Goal: Task Accomplishment & Management: Complete application form

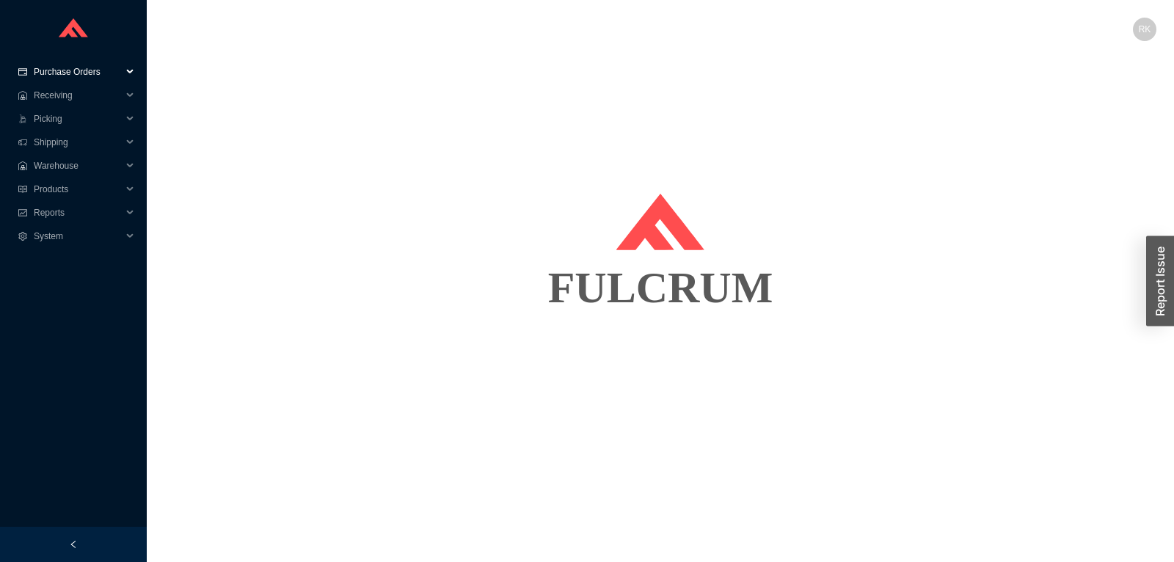
click at [106, 73] on span "Purchase Orders" at bounding box center [78, 71] width 88 height 23
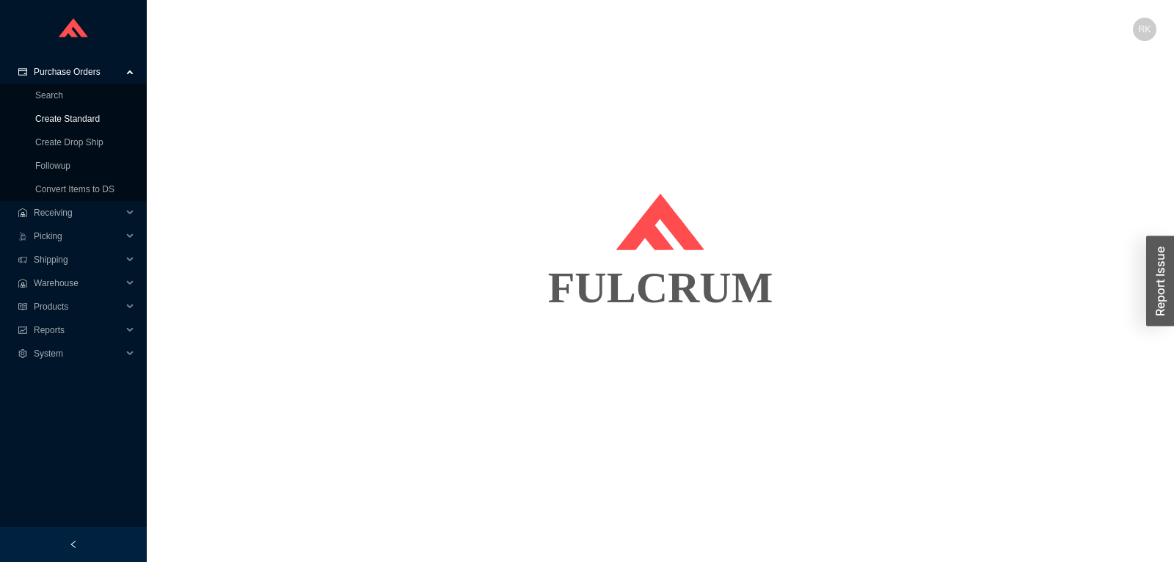
click at [78, 115] on link "Create Standard" at bounding box center [67, 119] width 65 height 10
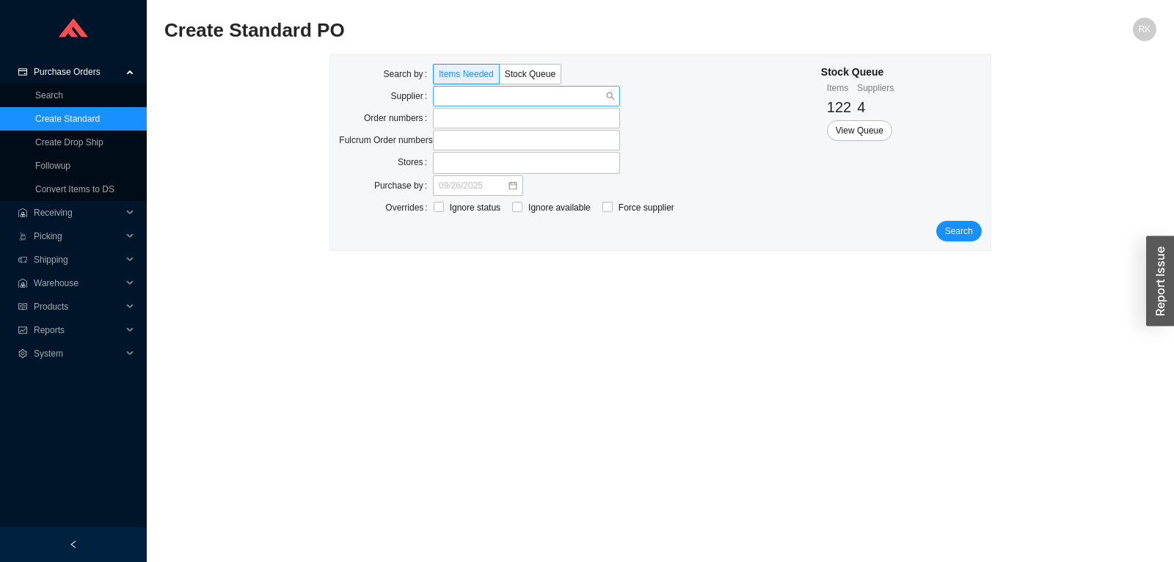
click at [482, 98] on input "search" at bounding box center [522, 96] width 167 height 19
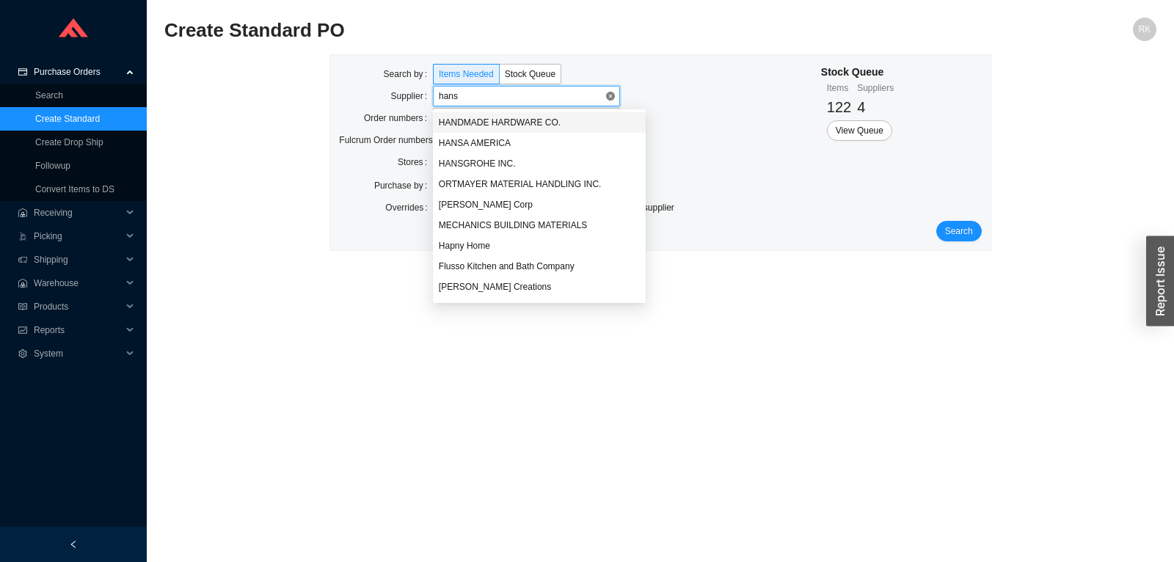
type input "hansg"
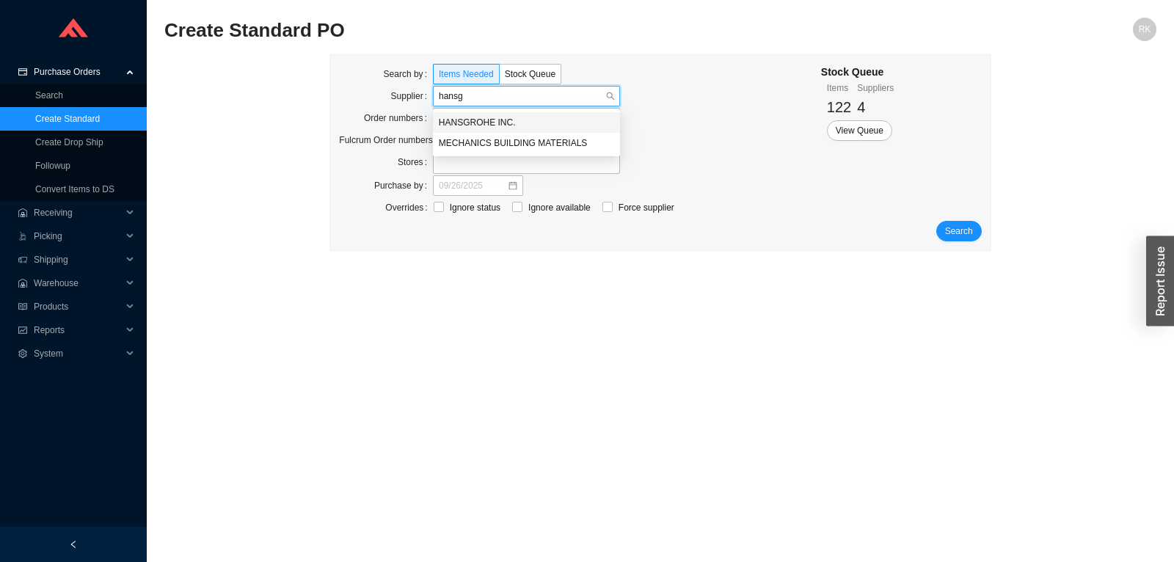
click at [463, 120] on div "HANSGROHE INC." at bounding box center [526, 122] width 175 height 13
click at [967, 232] on span "Search" at bounding box center [959, 231] width 28 height 15
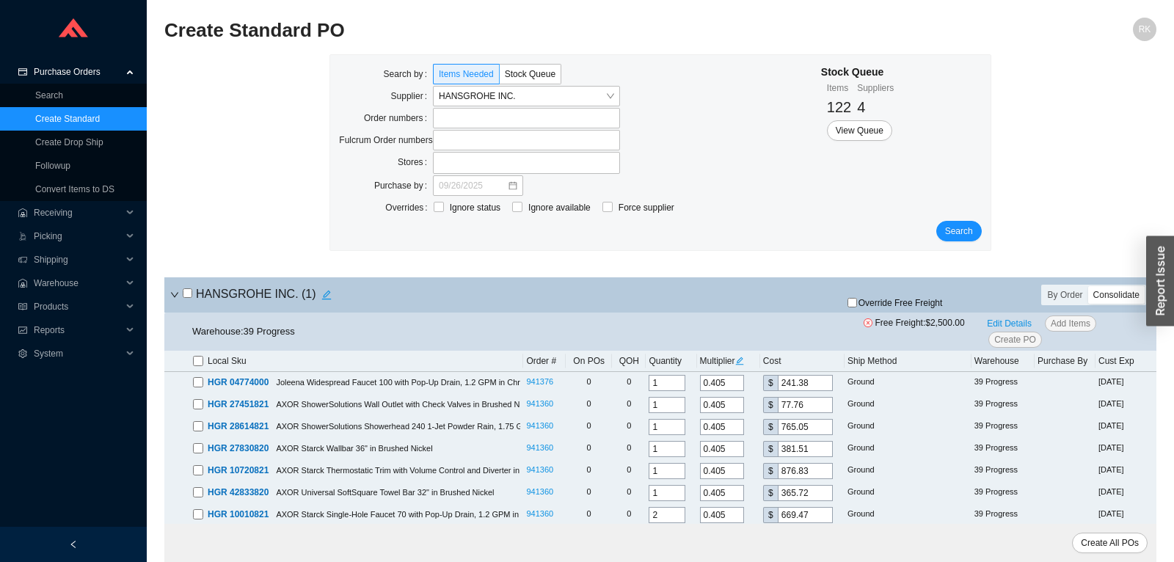
click at [178, 291] on icon "down" at bounding box center [174, 295] width 9 height 9
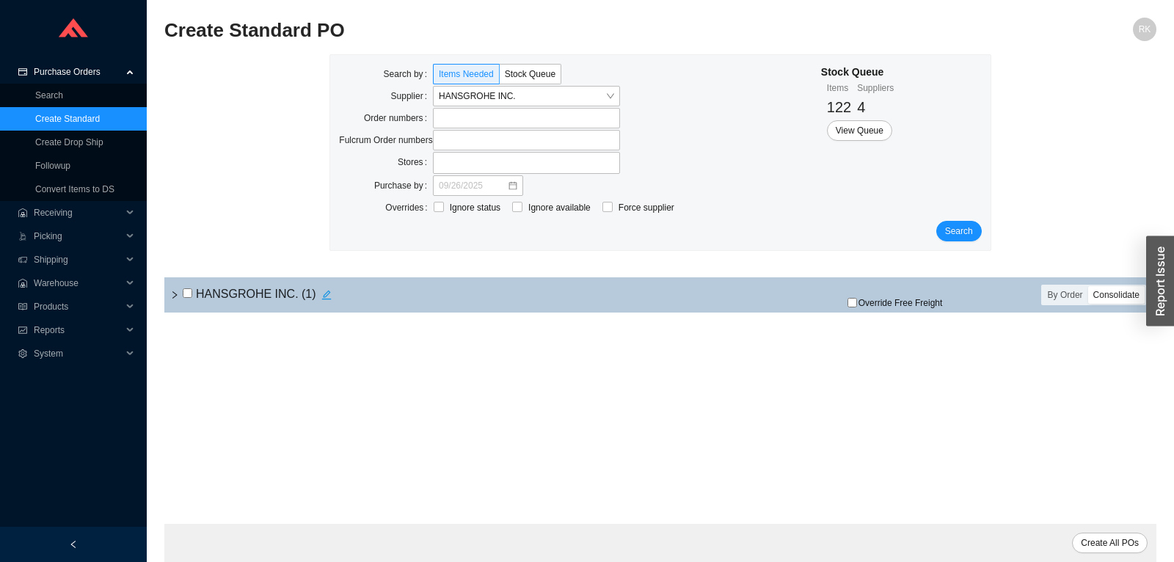
click at [181, 292] on div "HANSGROHE INC. ( 1 )" at bounding box center [497, 295] width 654 height 21
click at [175, 294] on icon "right" at bounding box center [174, 294] width 4 height 7
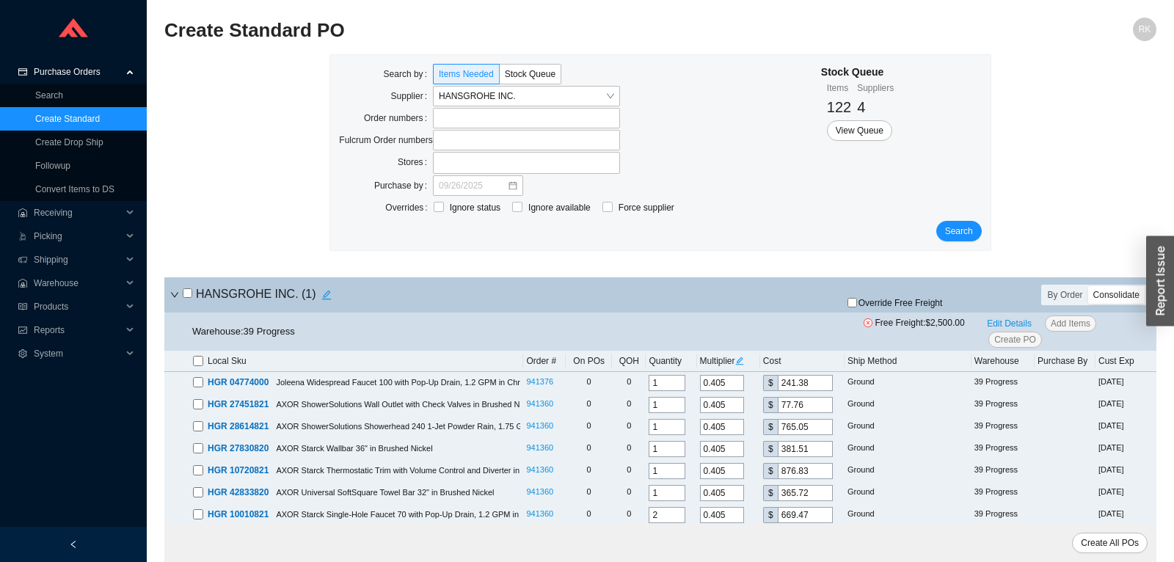
click at [189, 294] on input "checkbox" at bounding box center [188, 293] width 10 height 10
checkbox input "true"
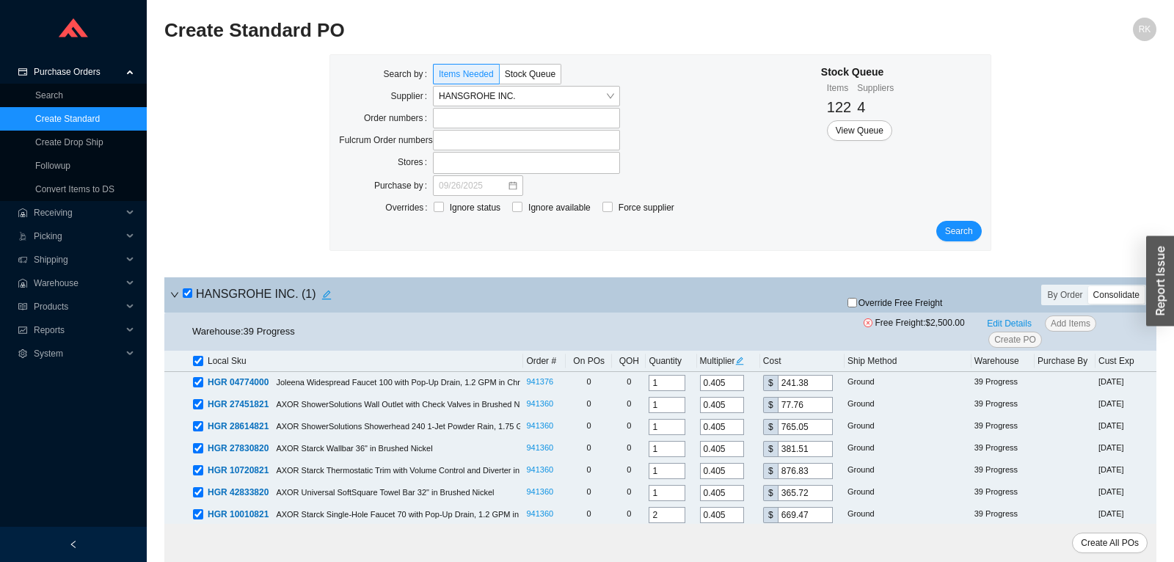
checkbox input "true"
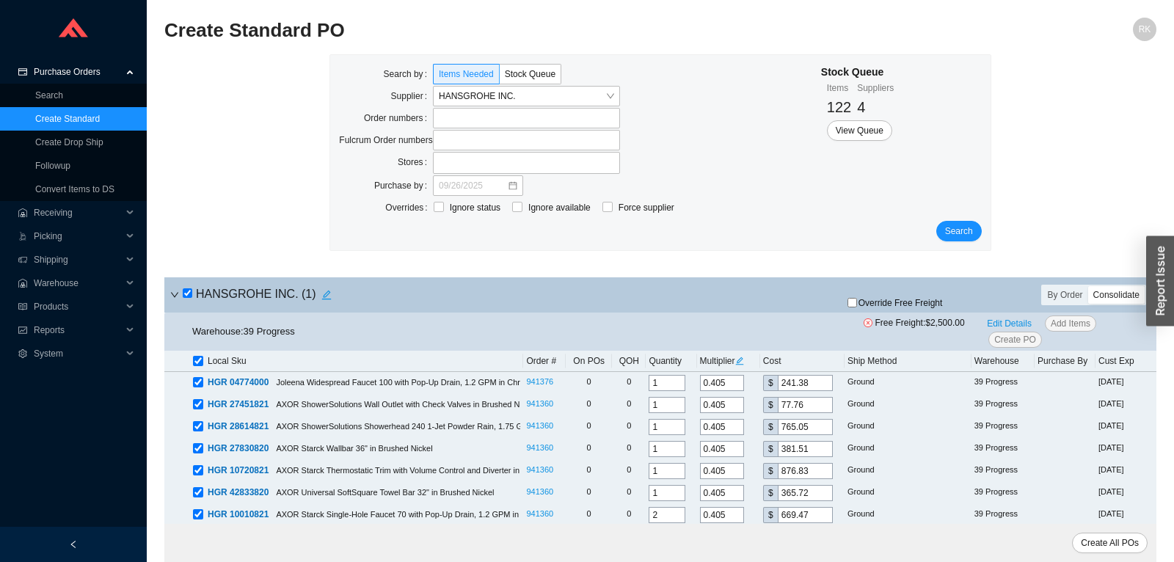
checkbox input "true"
drag, startPoint x: 1044, startPoint y: 336, endPoint x: 1023, endPoint y: 339, distance: 20.8
click at [1041, 336] on div "Edit Details Add Items Create PO" at bounding box center [1065, 332] width 168 height 32
click at [1023, 339] on span "Create PO" at bounding box center [1015, 339] width 42 height 15
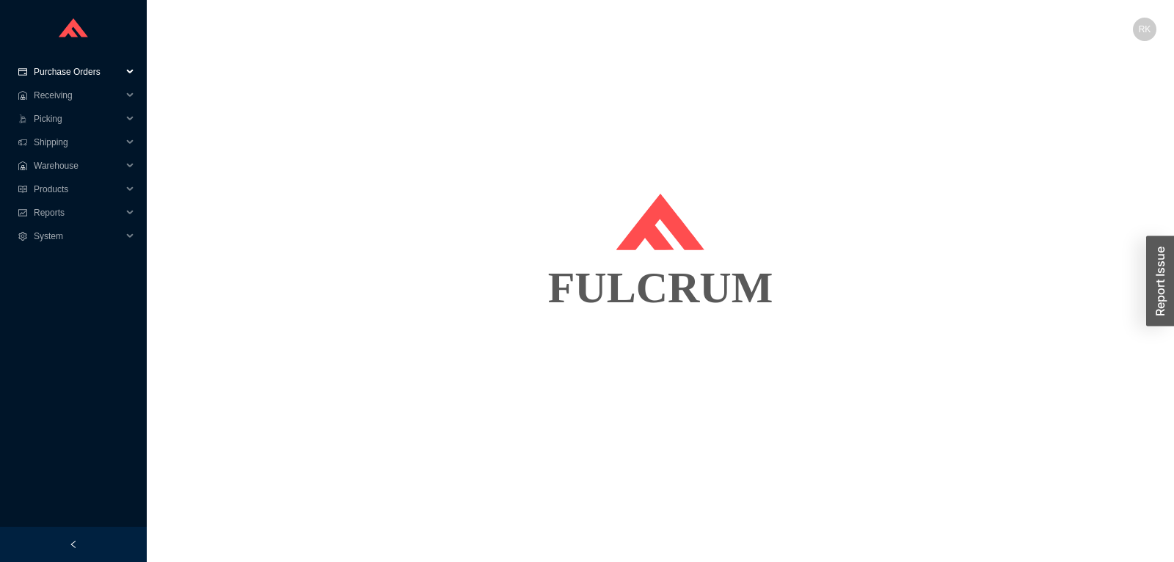
click at [59, 76] on span "Purchase Orders" at bounding box center [78, 71] width 88 height 23
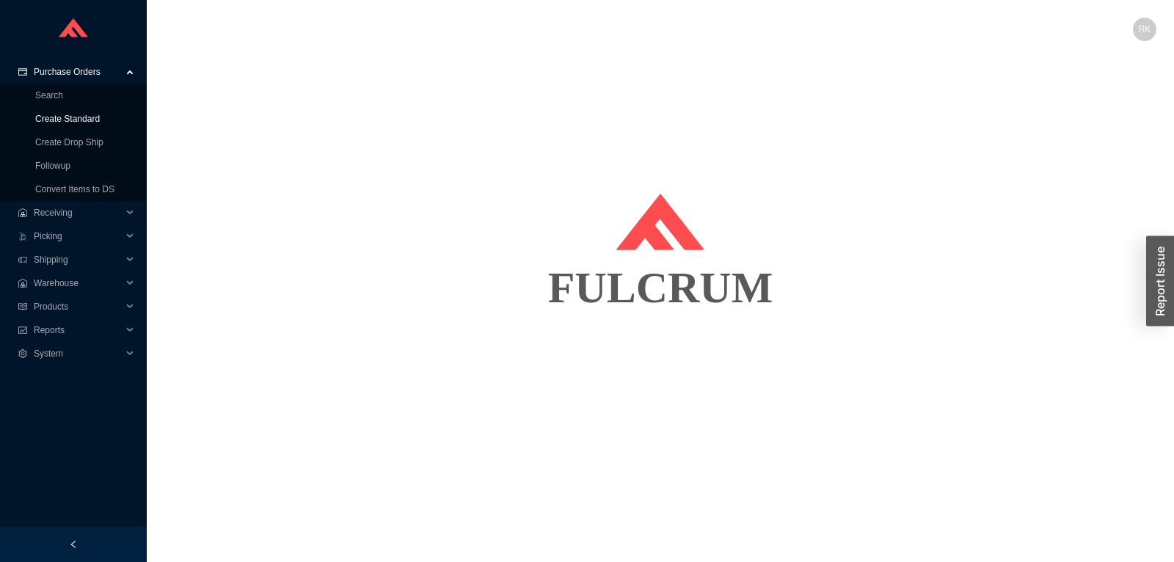
click at [84, 120] on link "Create Standard" at bounding box center [67, 119] width 65 height 10
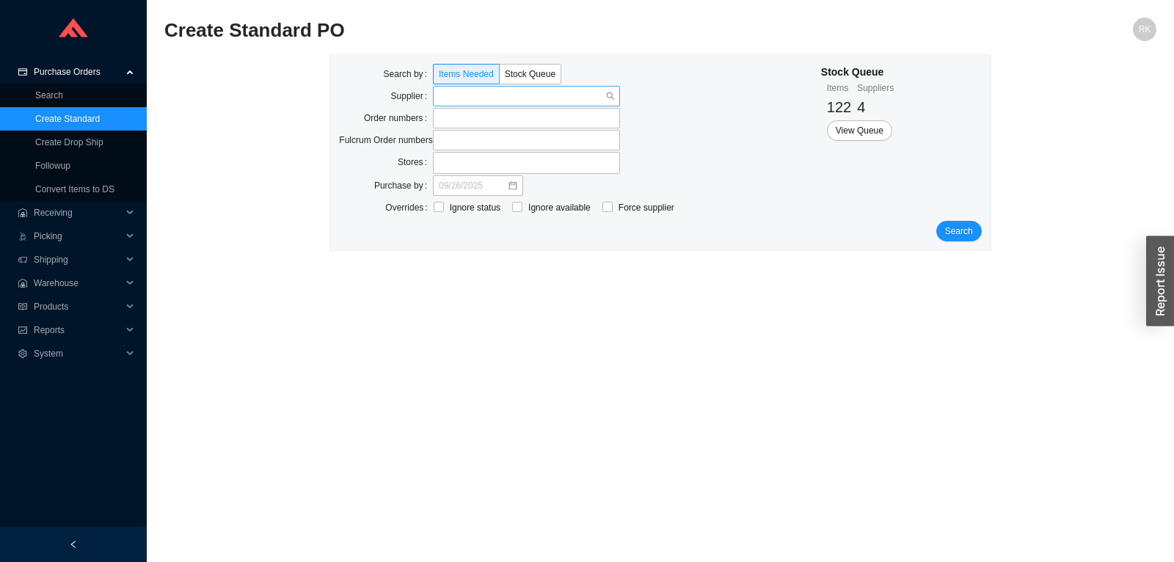
click at [512, 101] on input "search" at bounding box center [522, 96] width 167 height 19
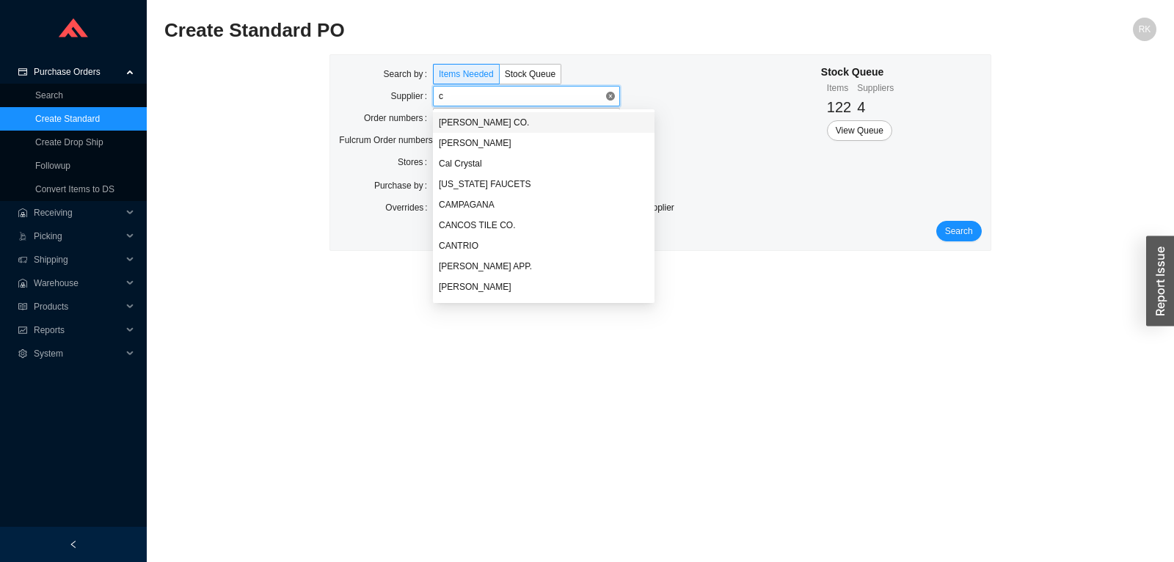
type input "ca"
click at [490, 142] on div "[US_STATE] FAUCETS" at bounding box center [544, 143] width 210 height 13
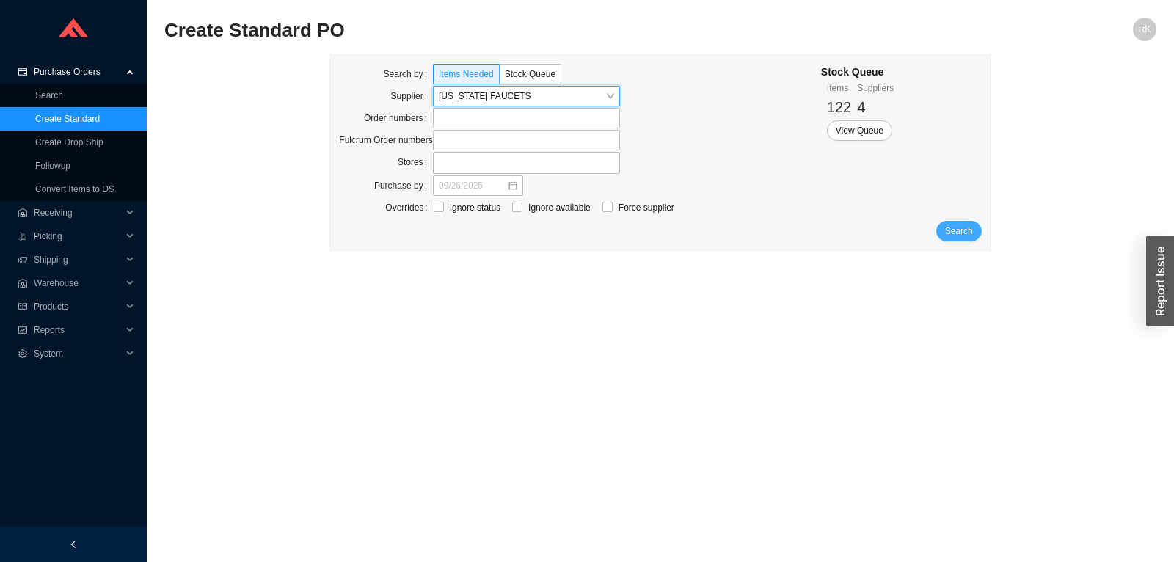
click at [945, 223] on button "Search" at bounding box center [959, 231] width 46 height 21
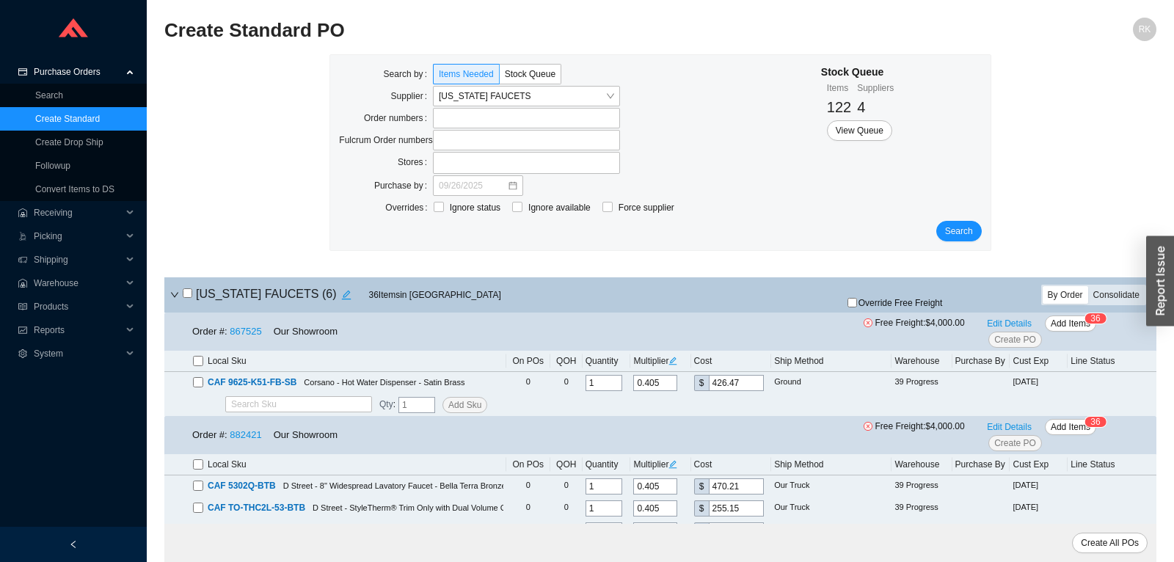
click at [1121, 294] on div "Consolidate" at bounding box center [1116, 295] width 57 height 18
click at [1088, 286] on input "Consolidate" at bounding box center [1088, 286] width 0 height 0
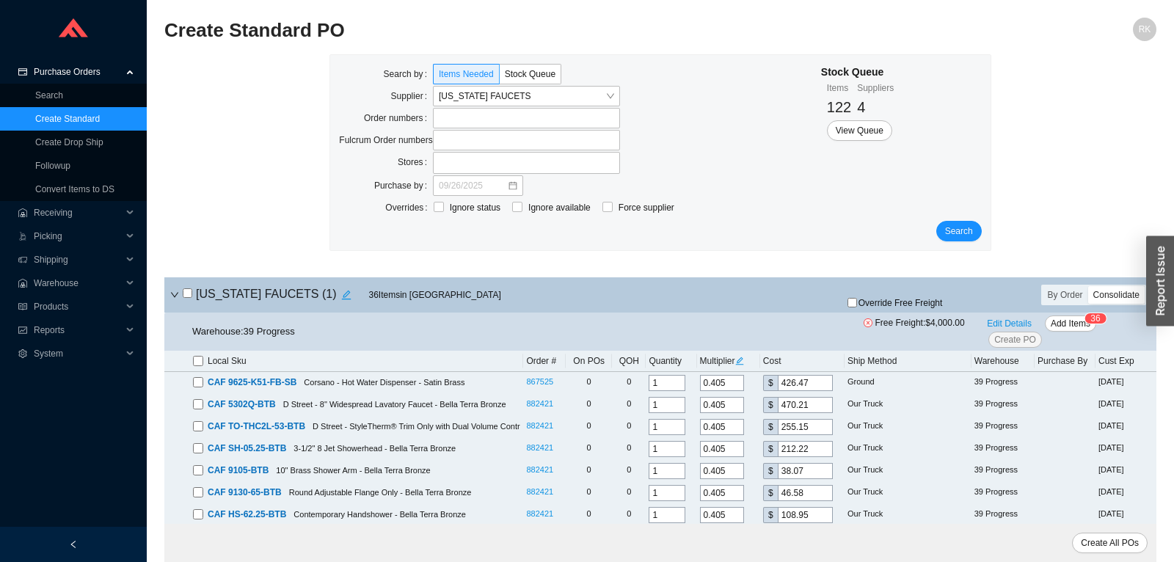
click at [189, 291] on input "checkbox" at bounding box center [188, 293] width 10 height 10
checkbox input "true"
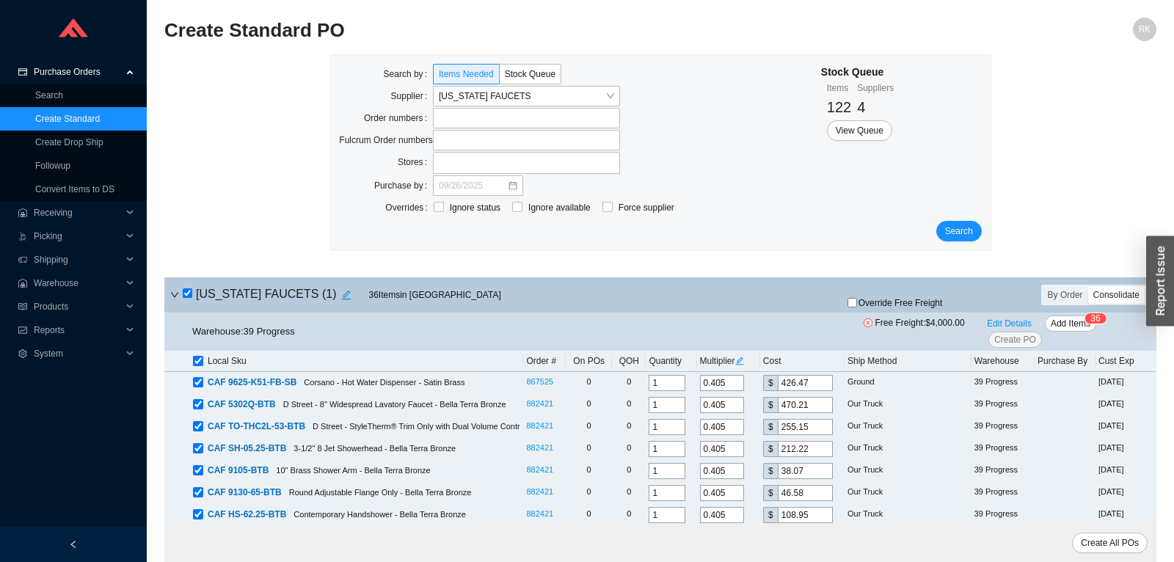
checkbox input "true"
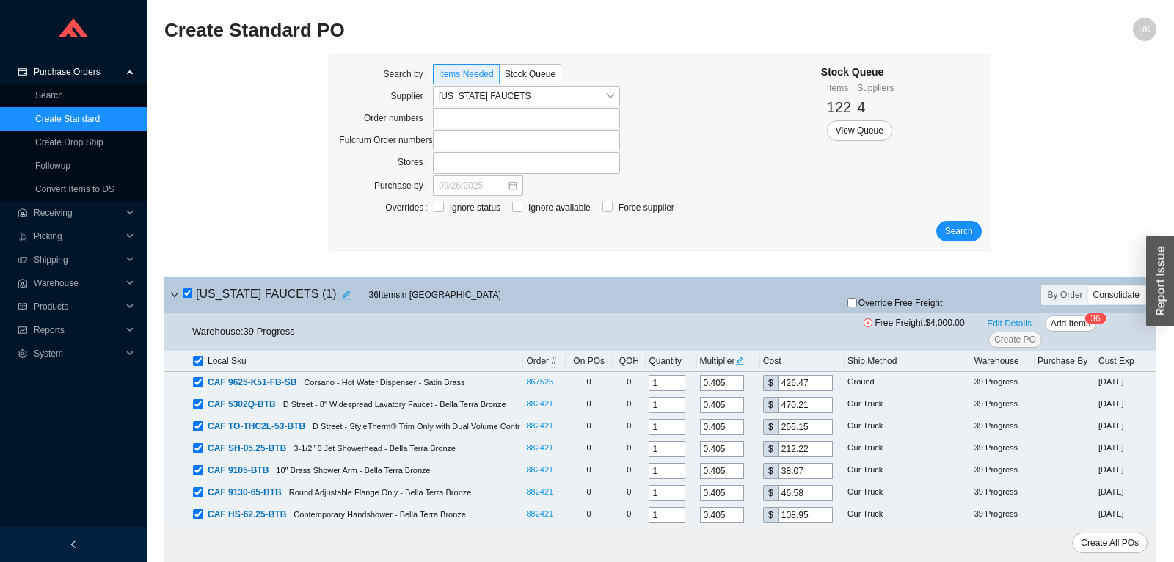
checkbox input "true"
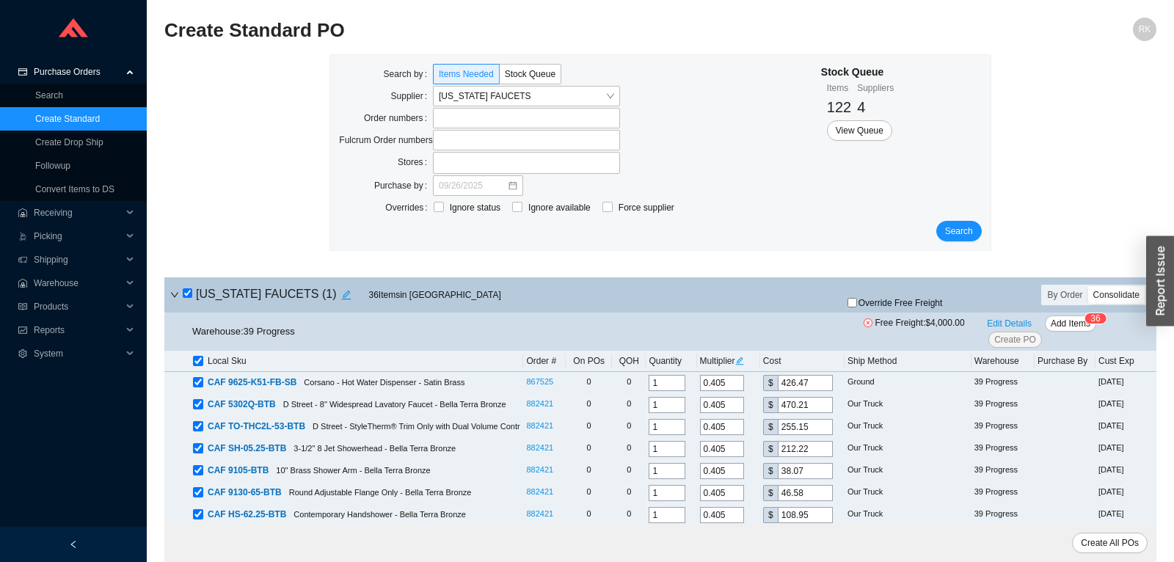
checkbox input "true"
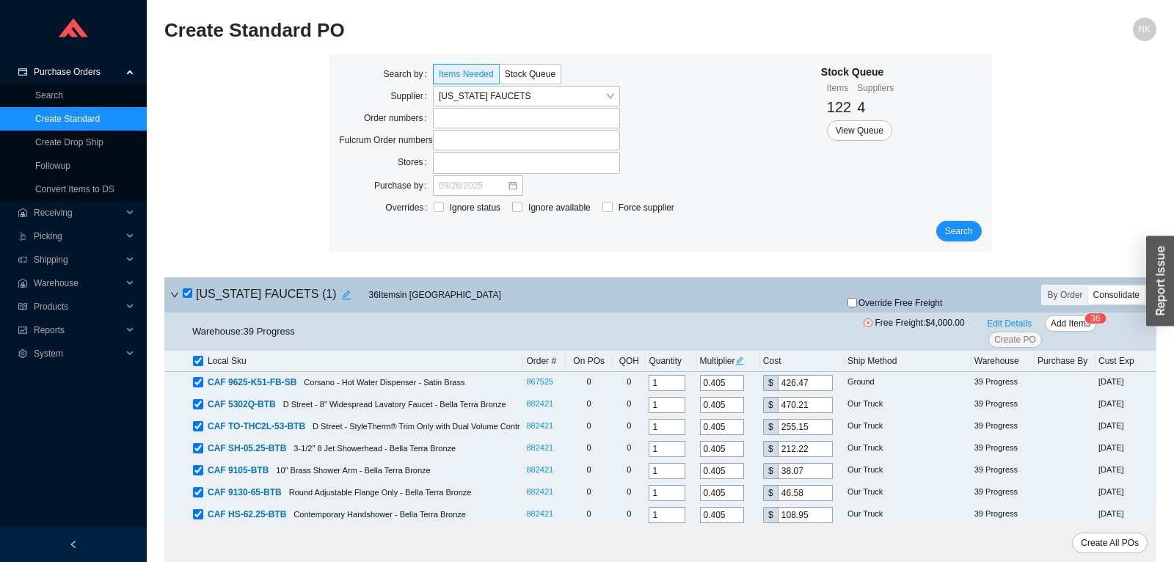
checkbox input "true"
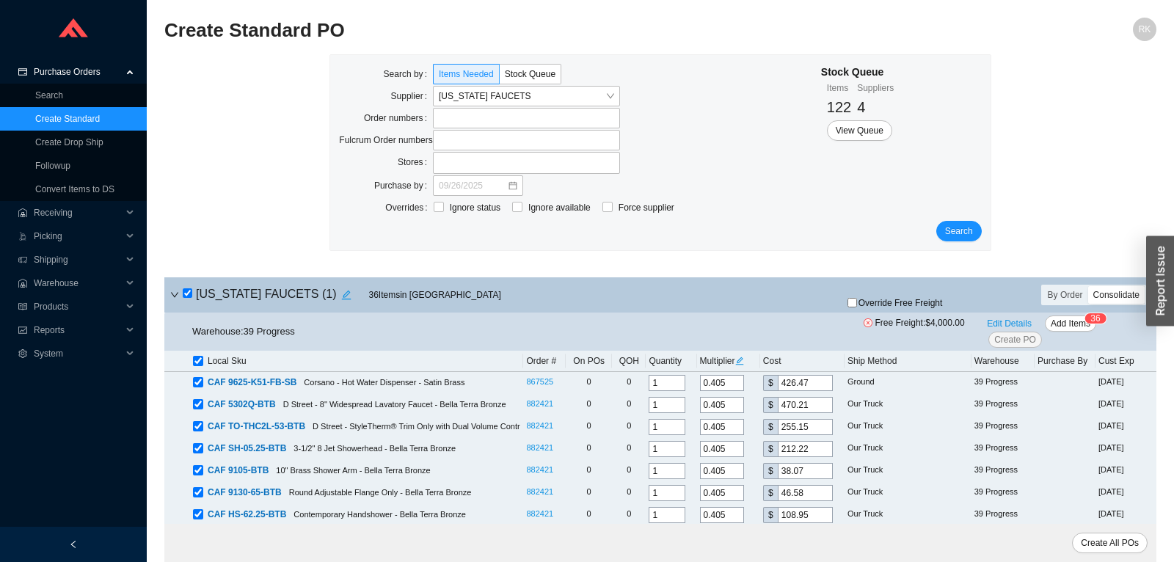
checkbox input "true"
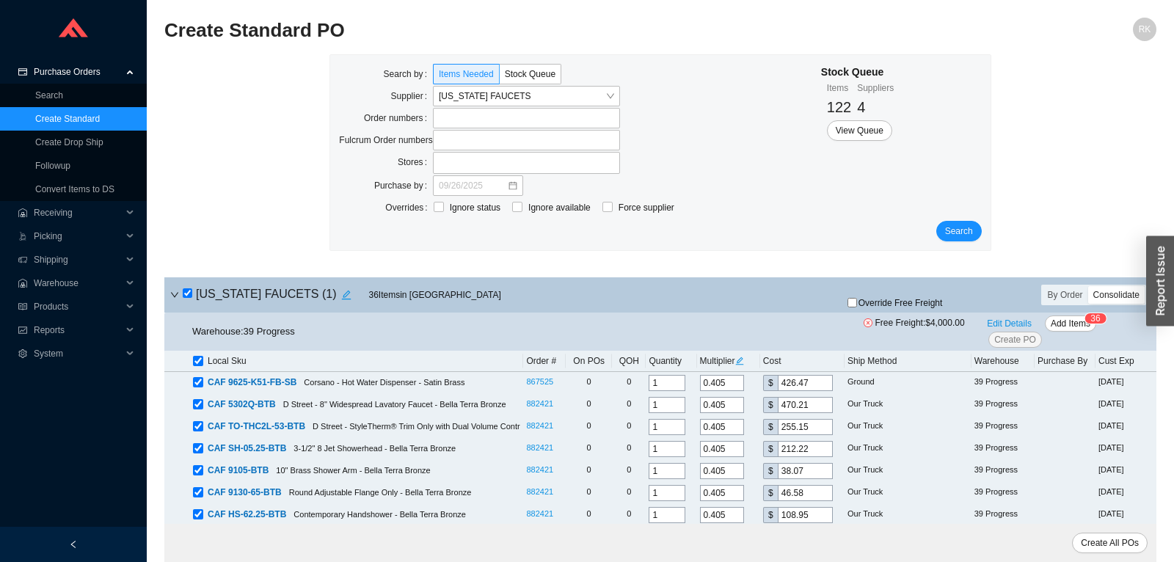
checkbox input "true"
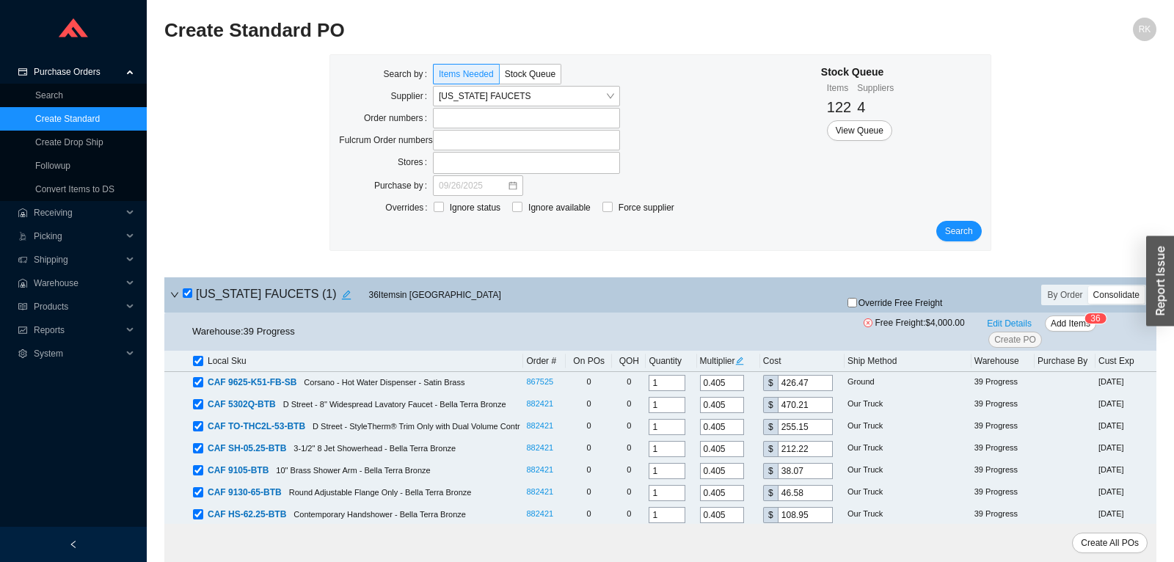
checkbox input "true"
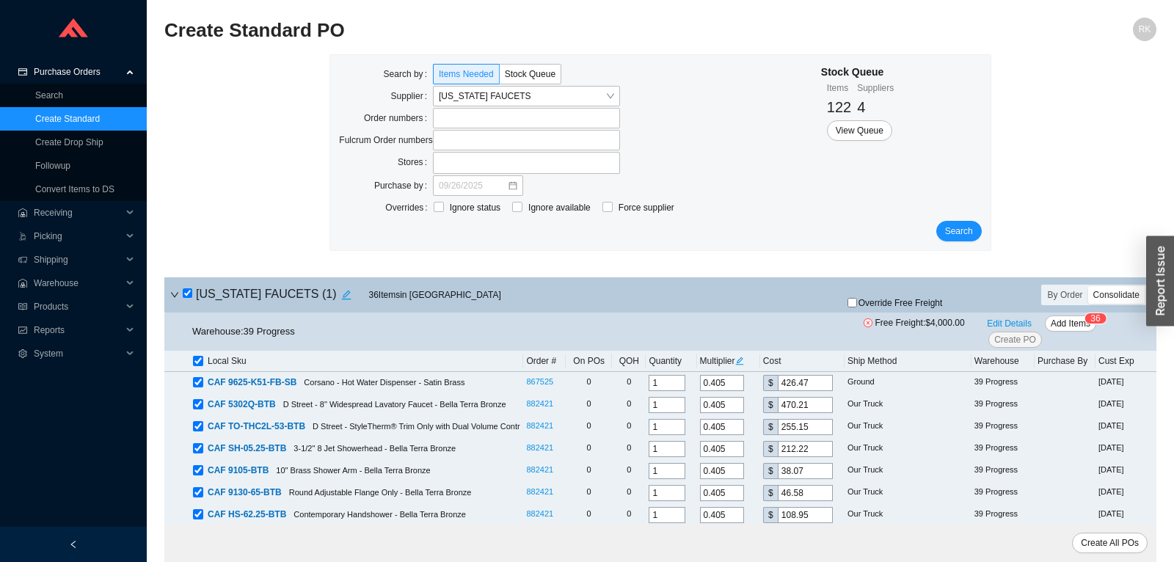
checkbox input "true"
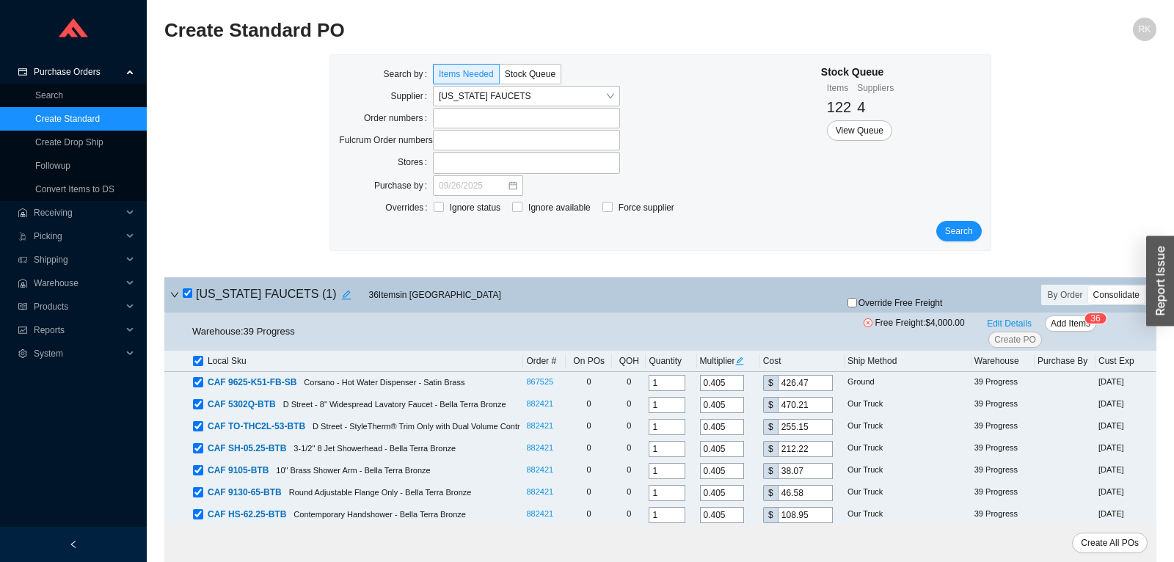
checkbox input "true"
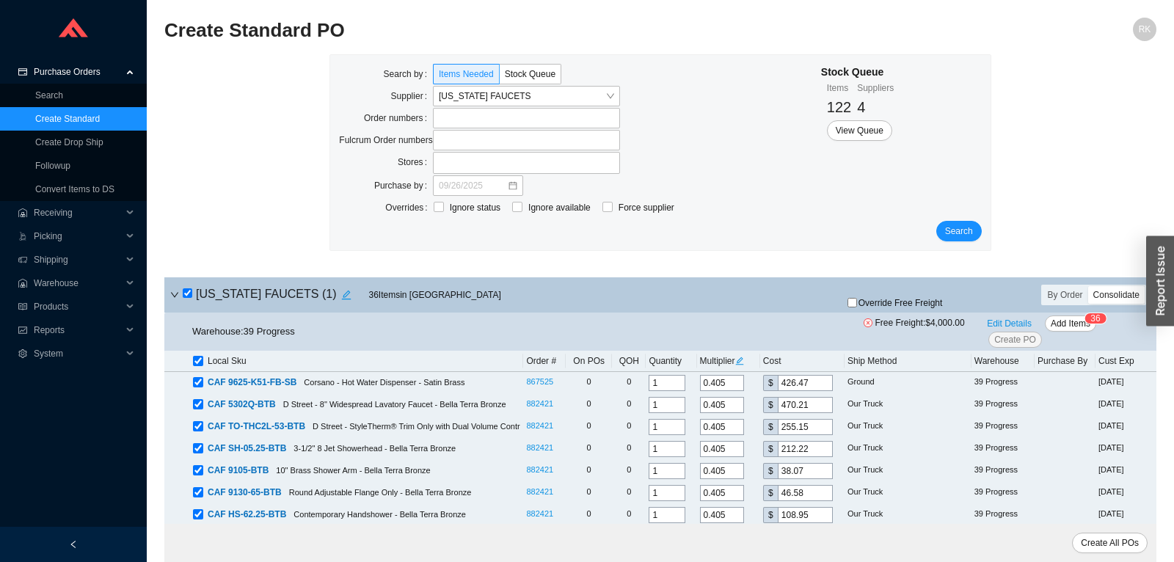
checkbox input "true"
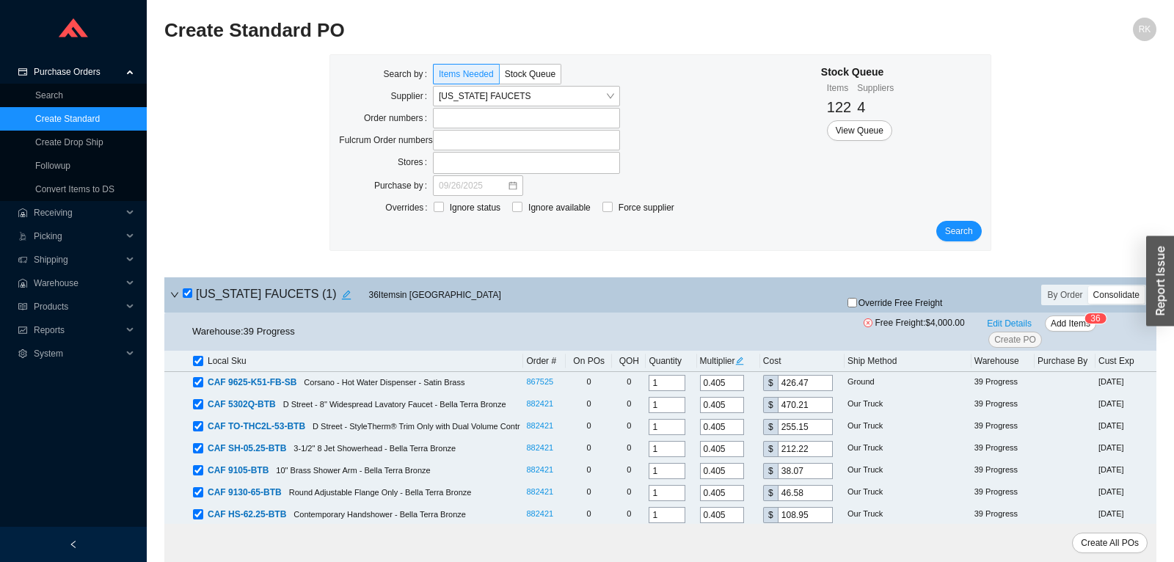
checkbox input "true"
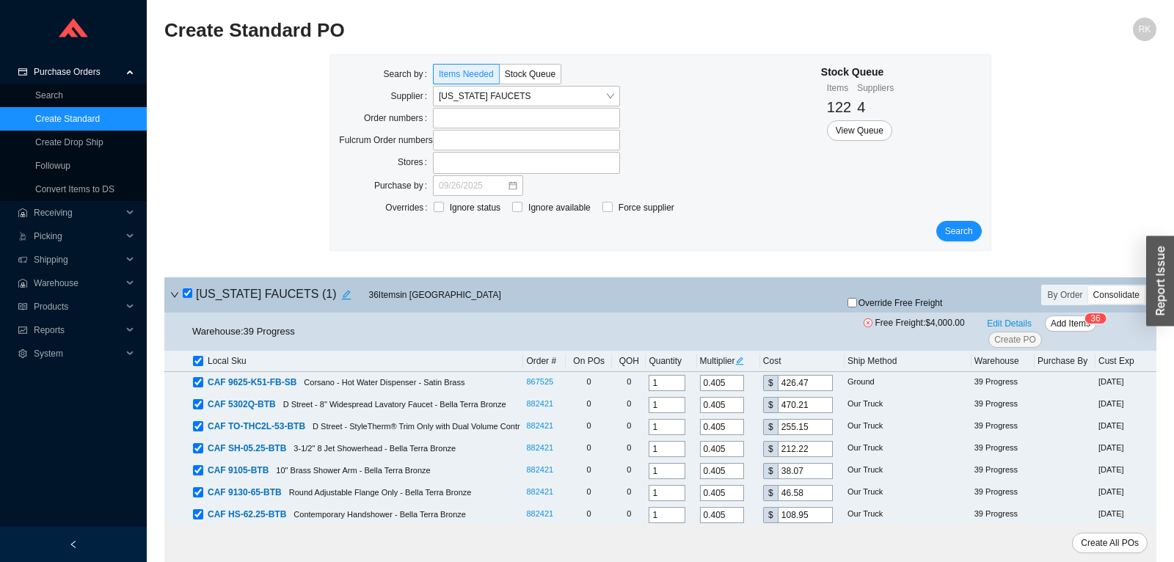
checkbox input "true"
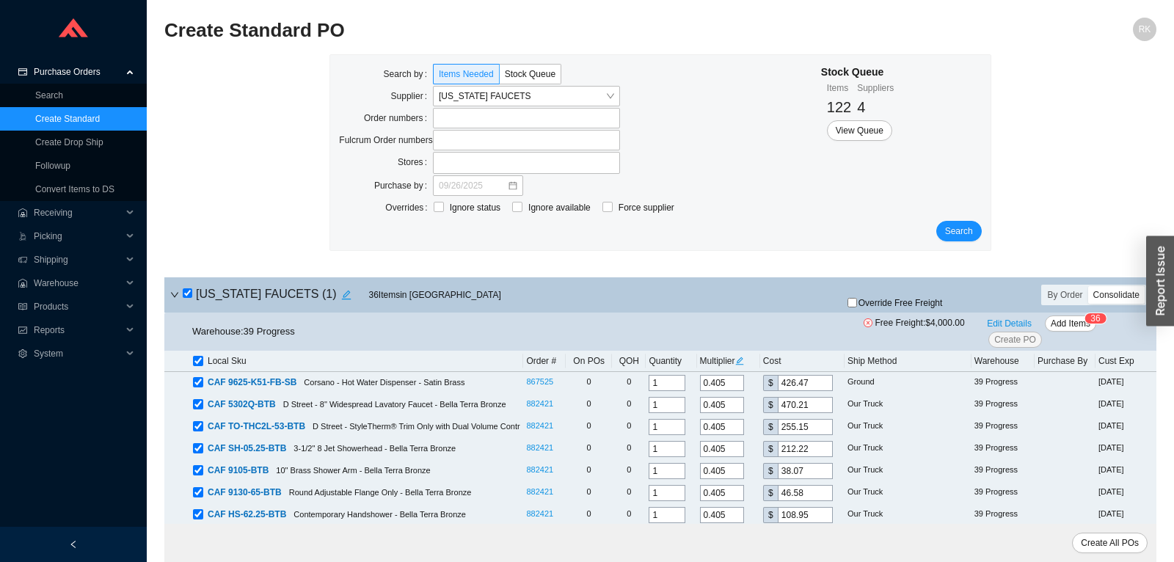
checkbox input "true"
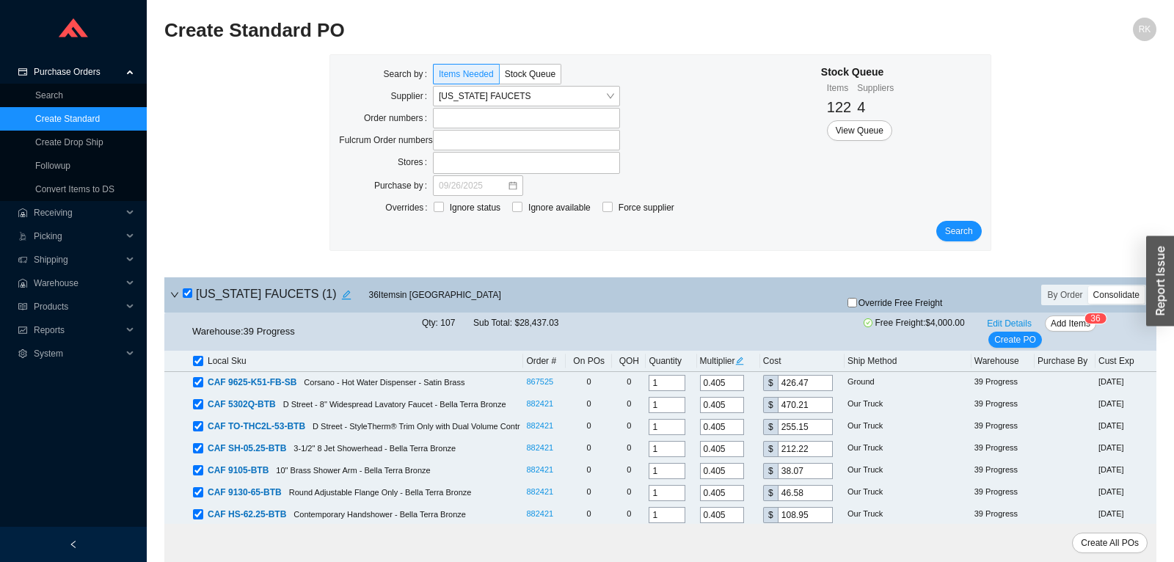
click at [187, 291] on input "checkbox" at bounding box center [188, 293] width 10 height 10
checkbox input "false"
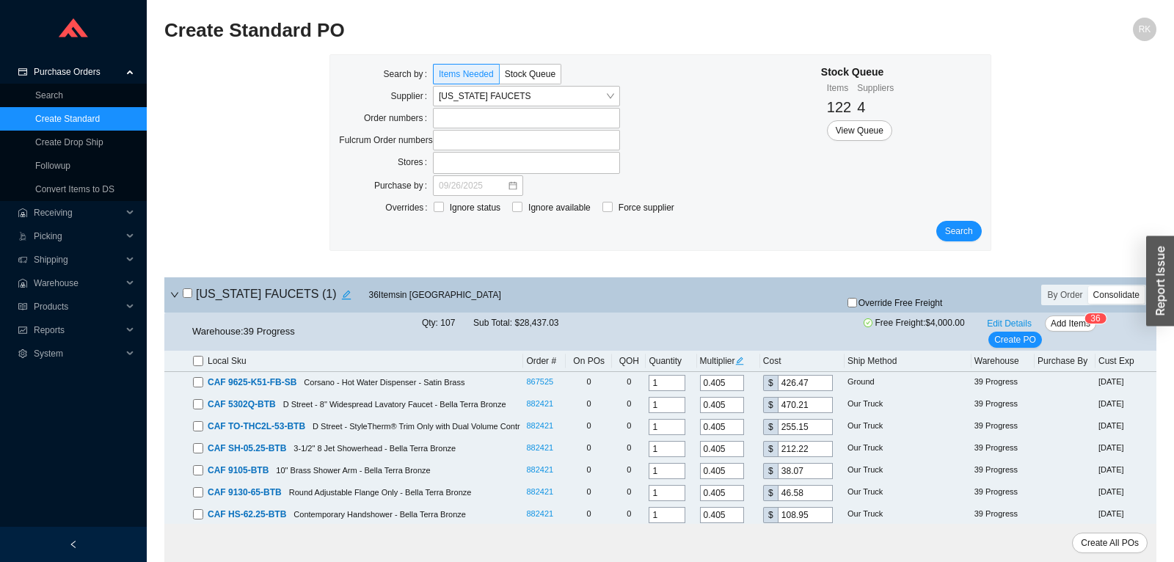
checkbox input "false"
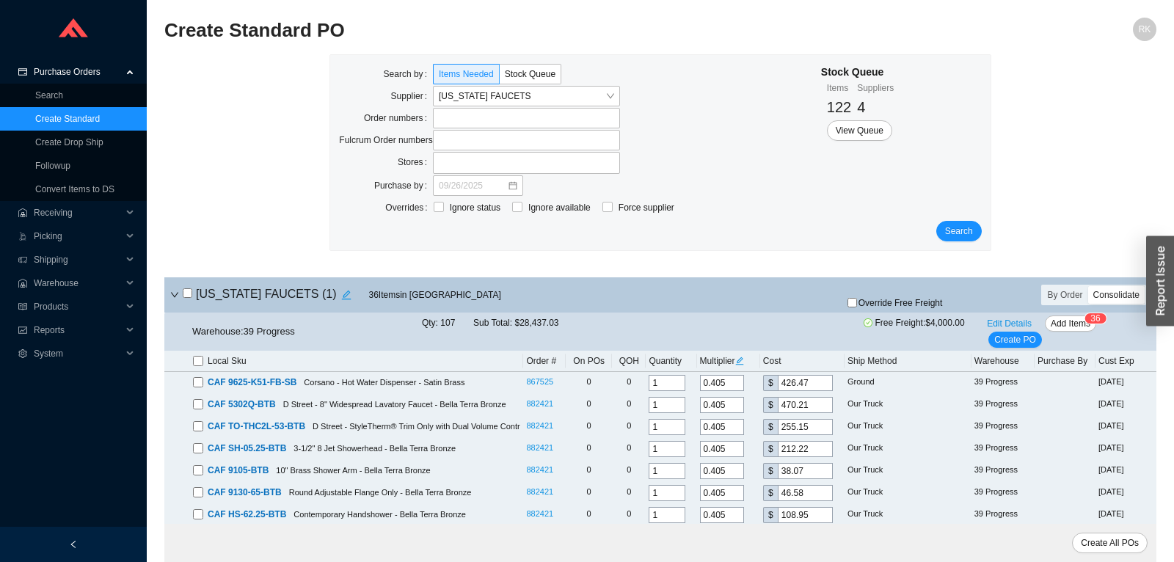
checkbox input "false"
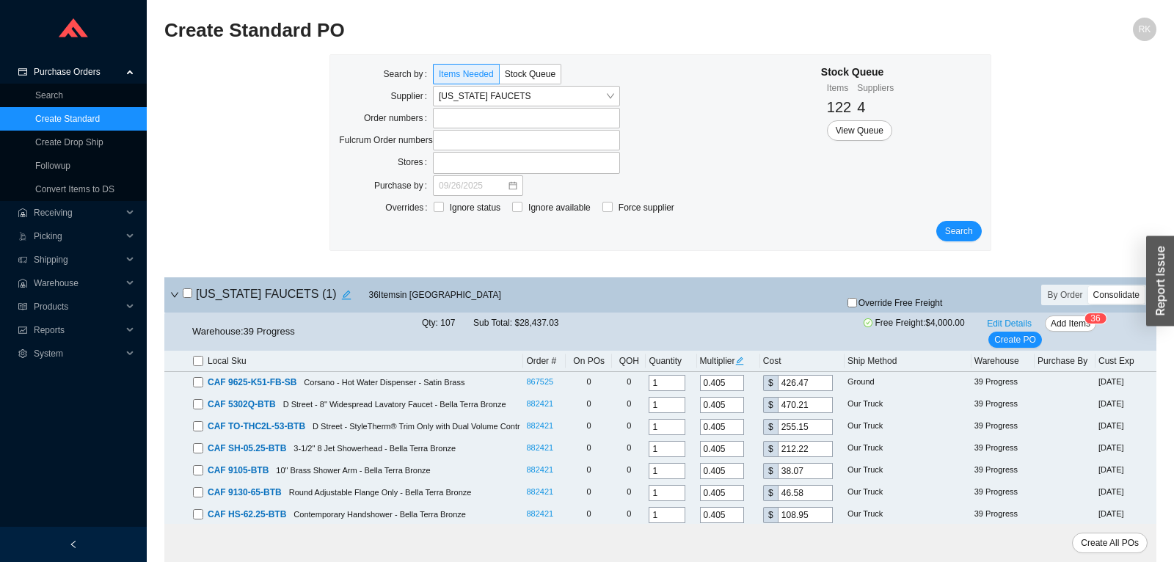
checkbox input "false"
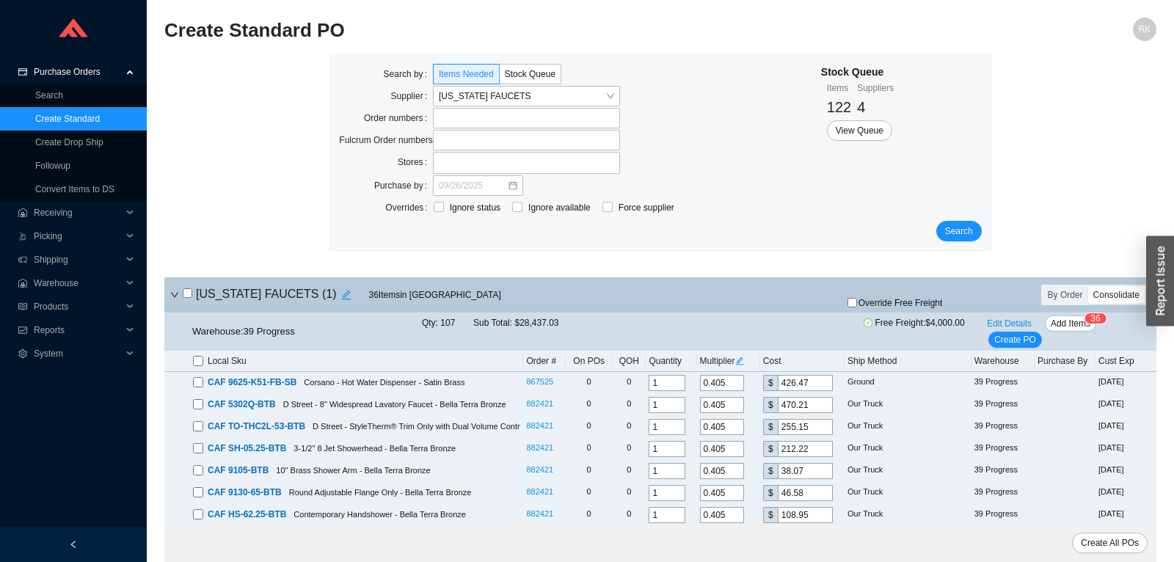
checkbox input "false"
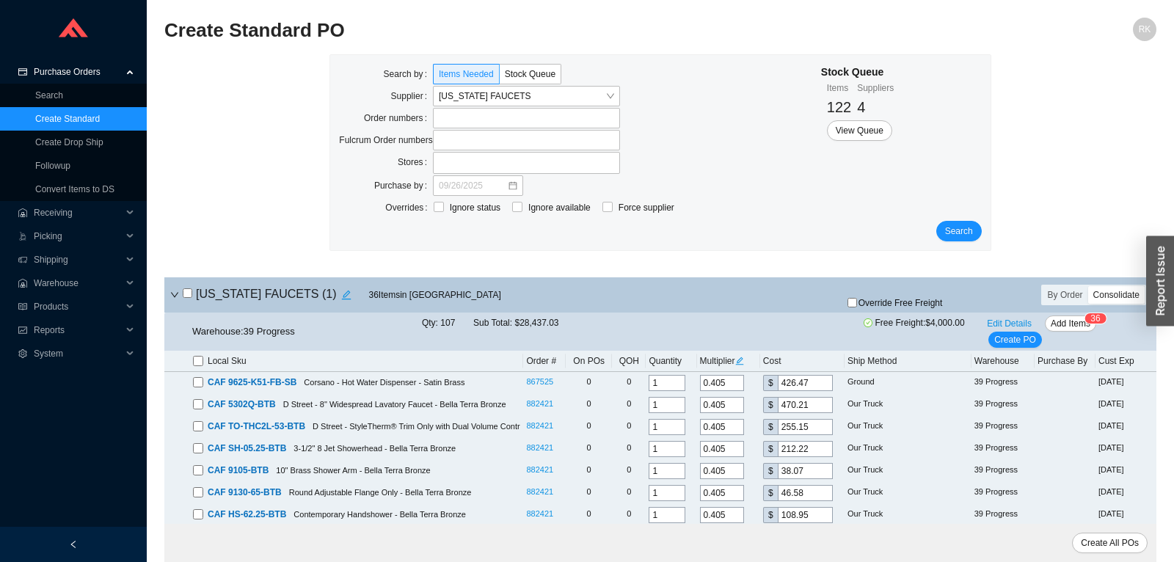
checkbox input "false"
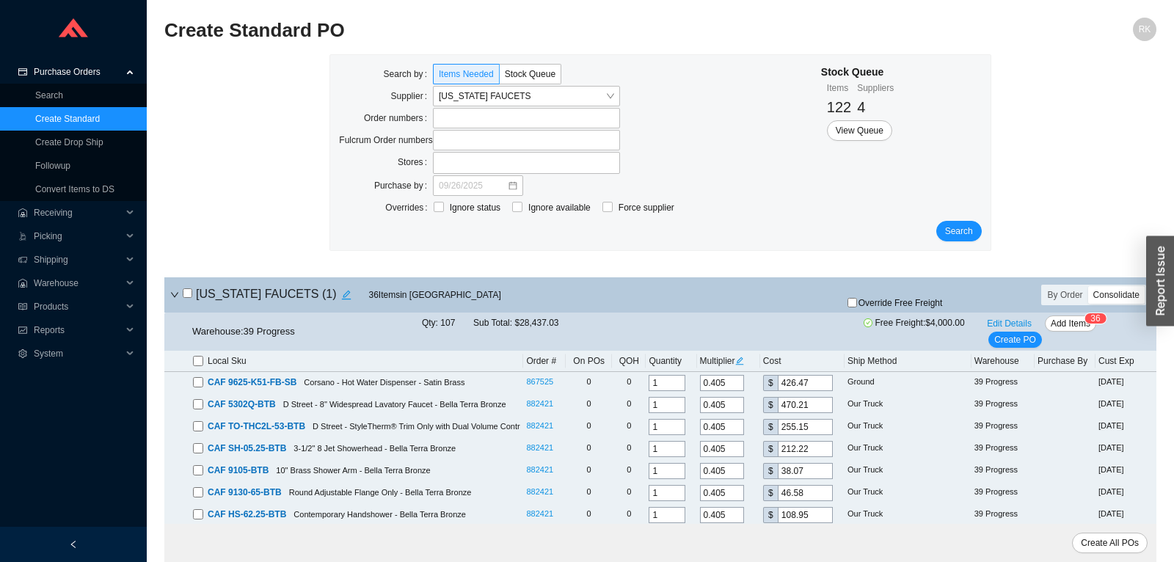
checkbox input "false"
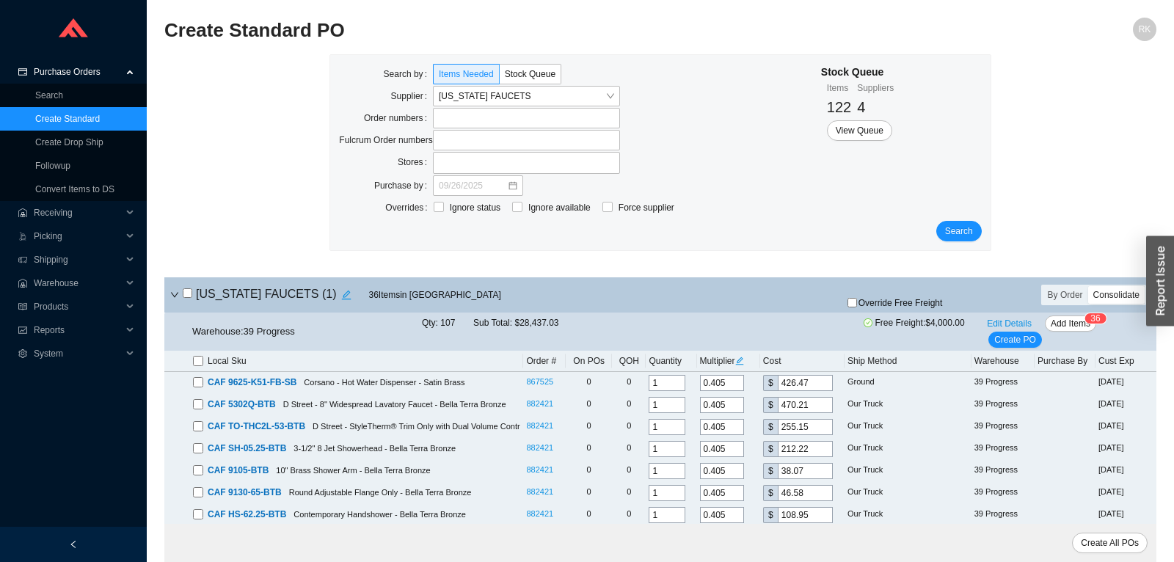
checkbox input "false"
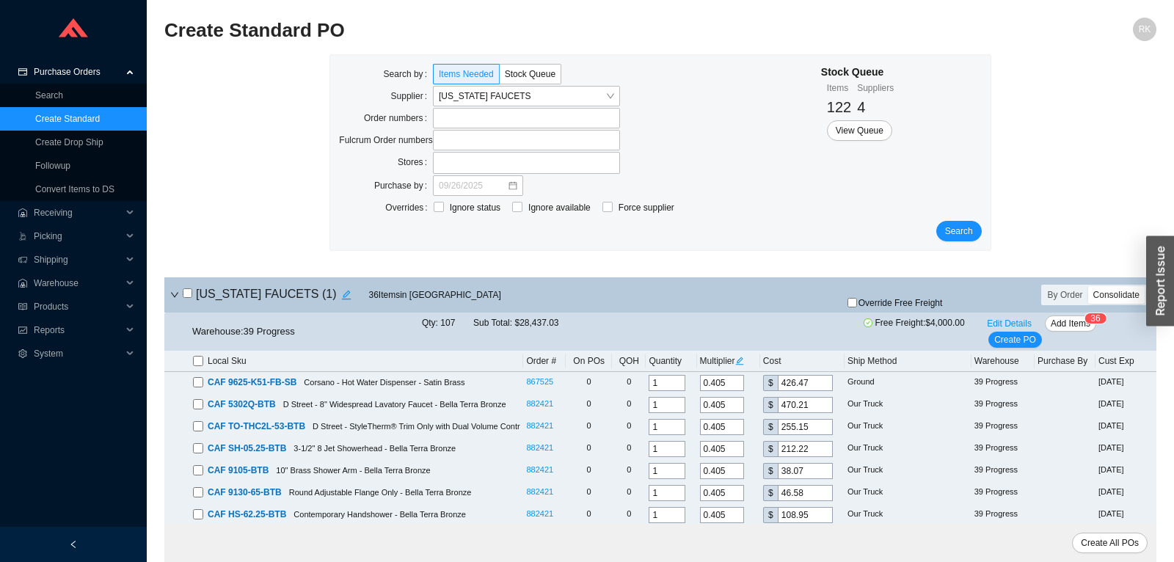
checkbox input "false"
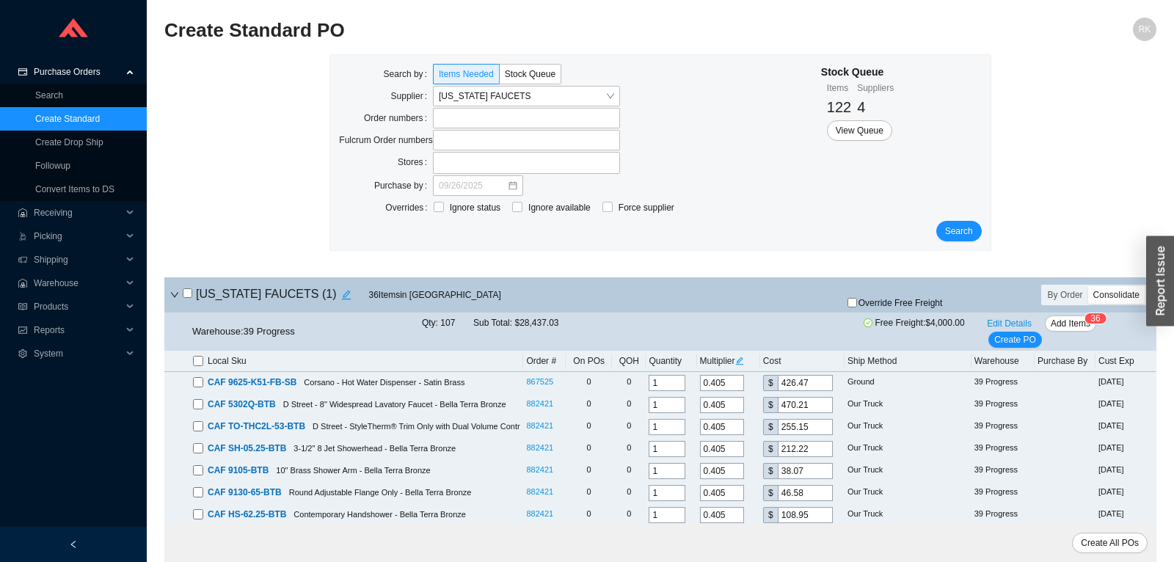
checkbox input "false"
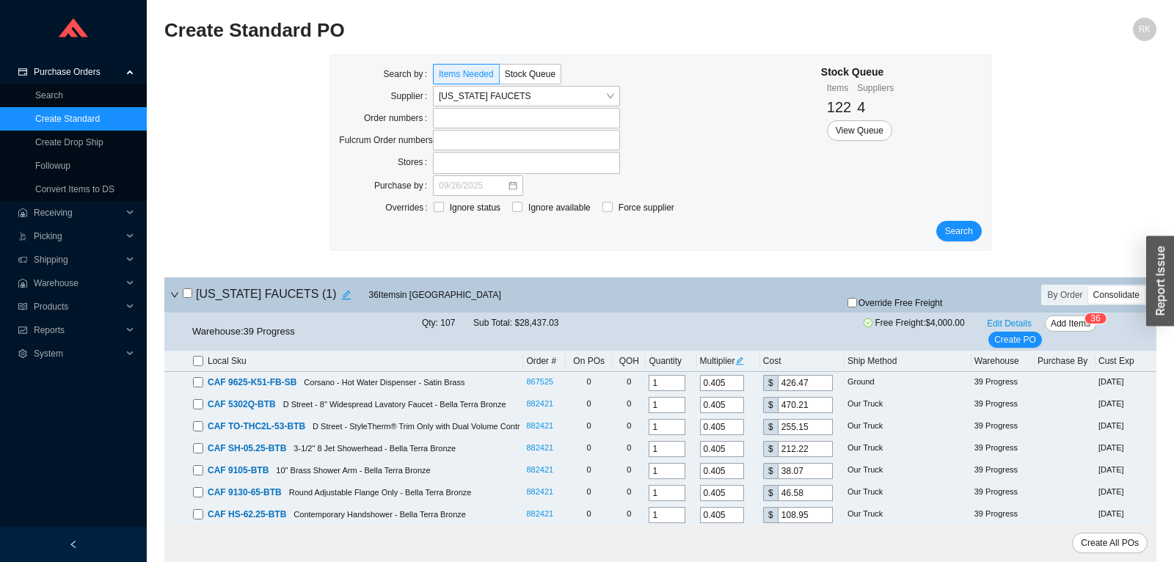
checkbox input "false"
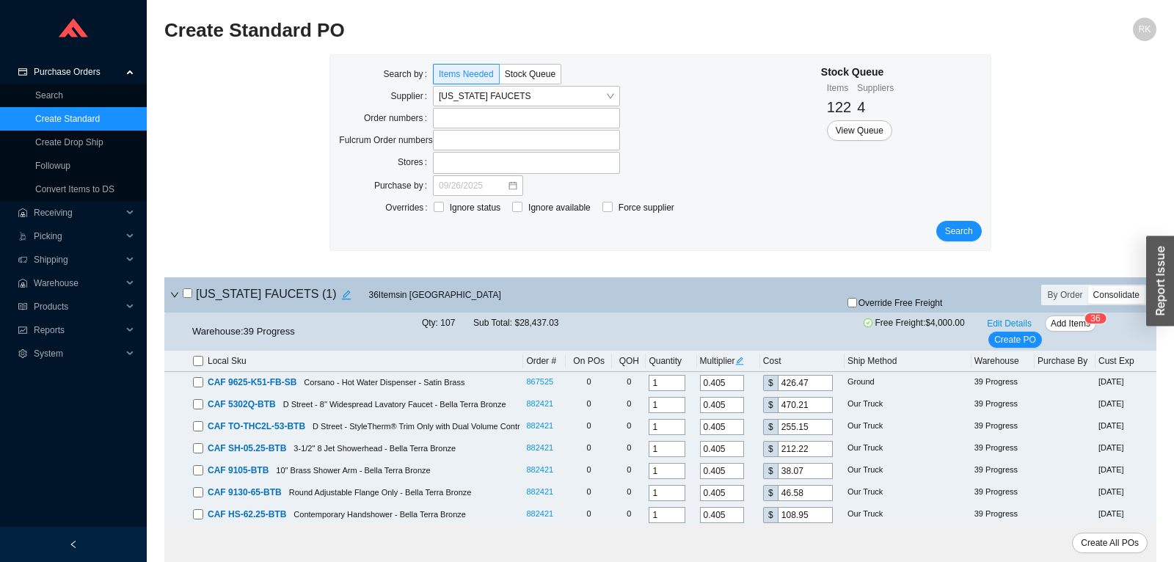
checkbox input "false"
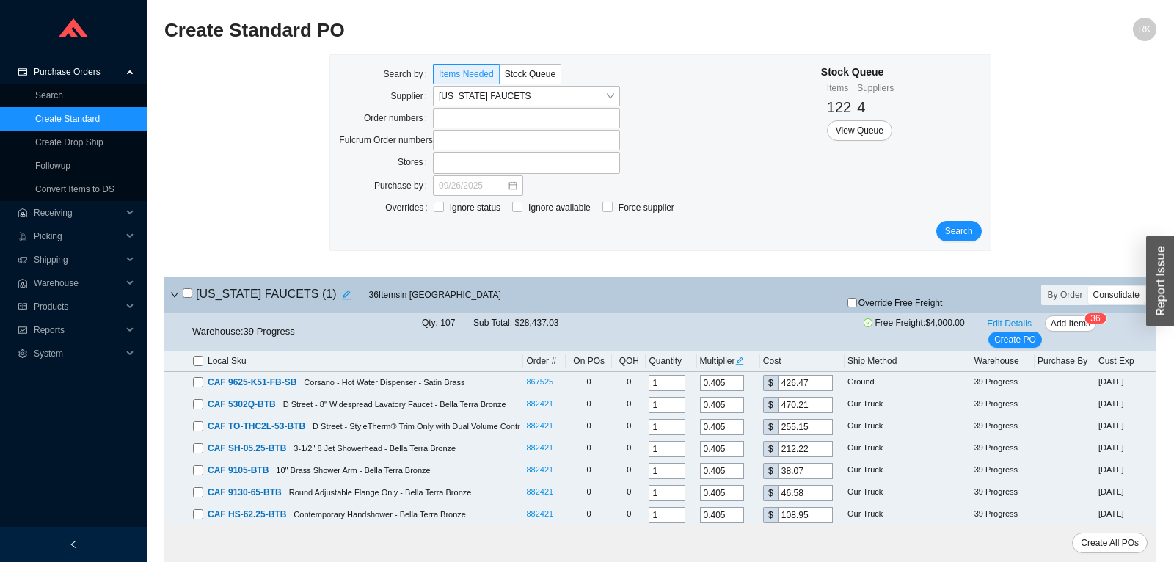
checkbox input "false"
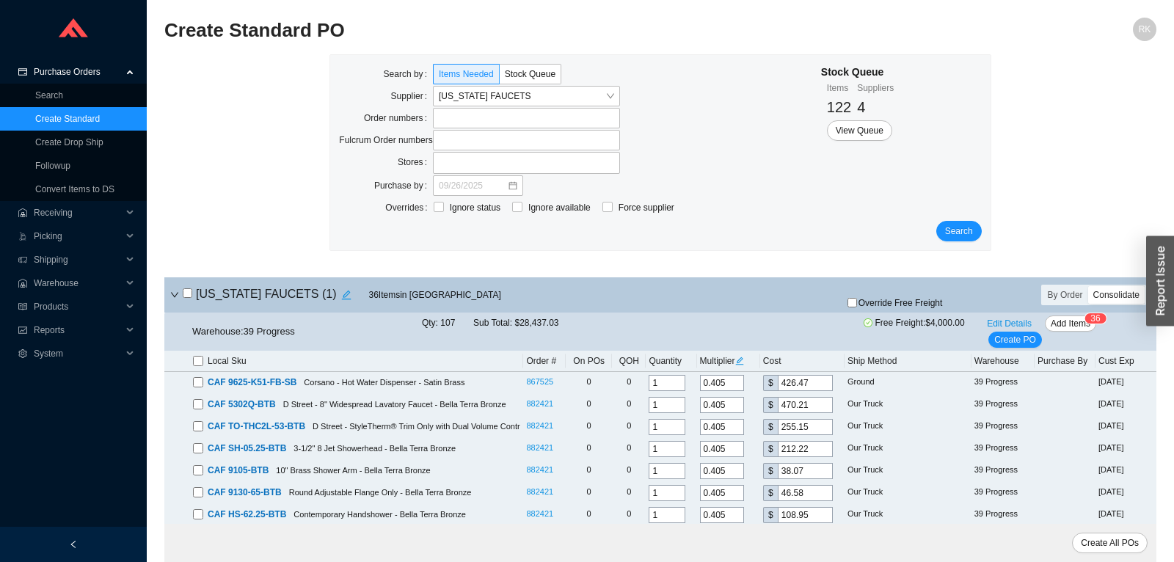
checkbox input "false"
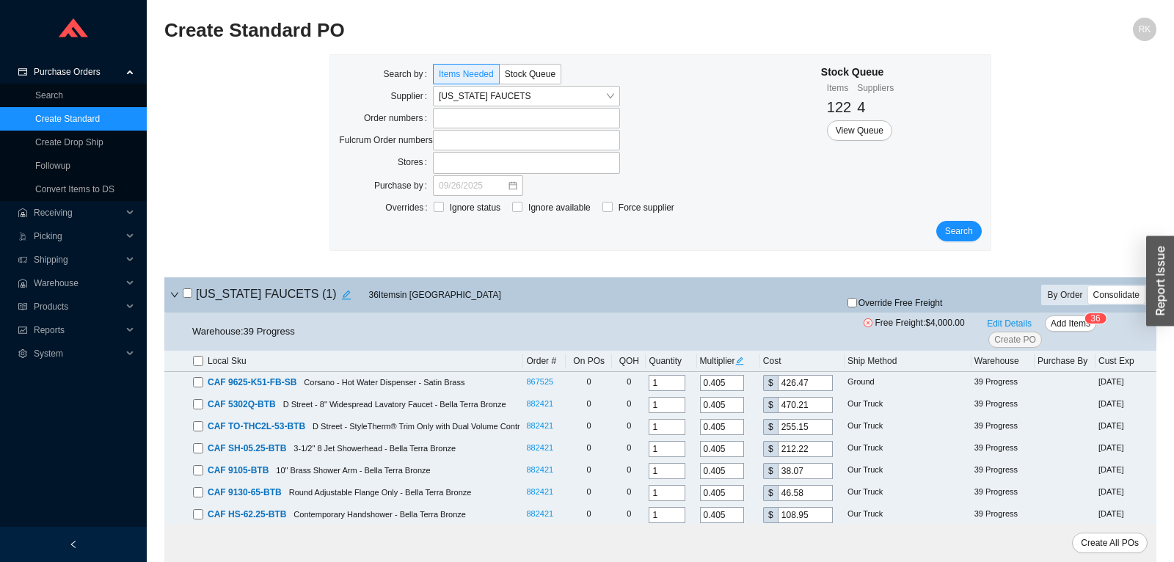
click at [1070, 292] on div "By Order" at bounding box center [1066, 295] width 46 height 18
click at [1043, 286] on input "By Order" at bounding box center [1043, 286] width 0 height 0
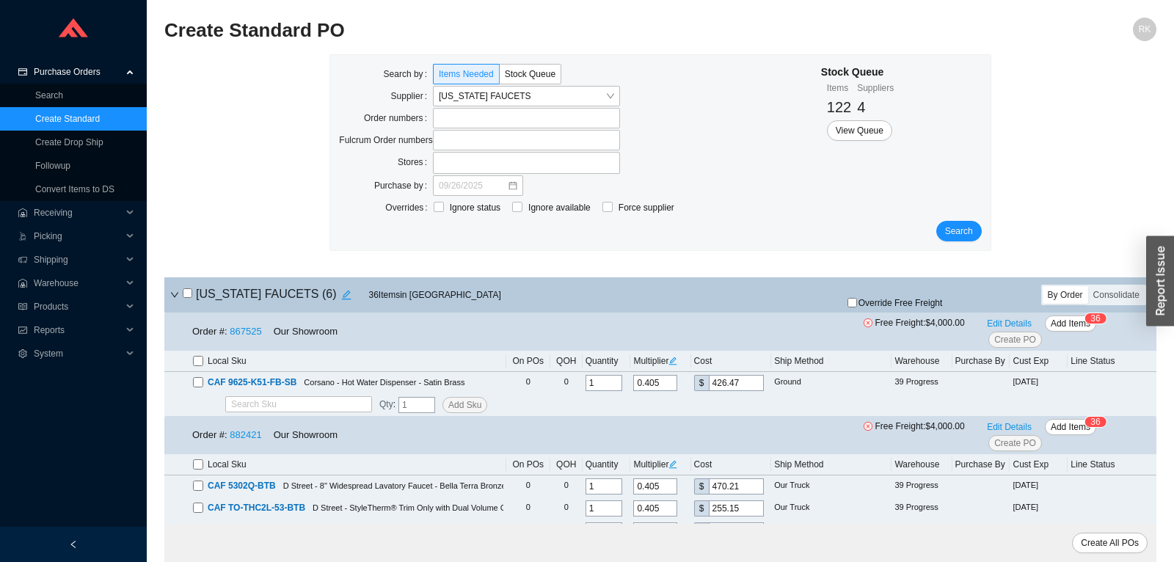
click at [186, 292] on input "checkbox" at bounding box center [188, 293] width 10 height 10
checkbox input "true"
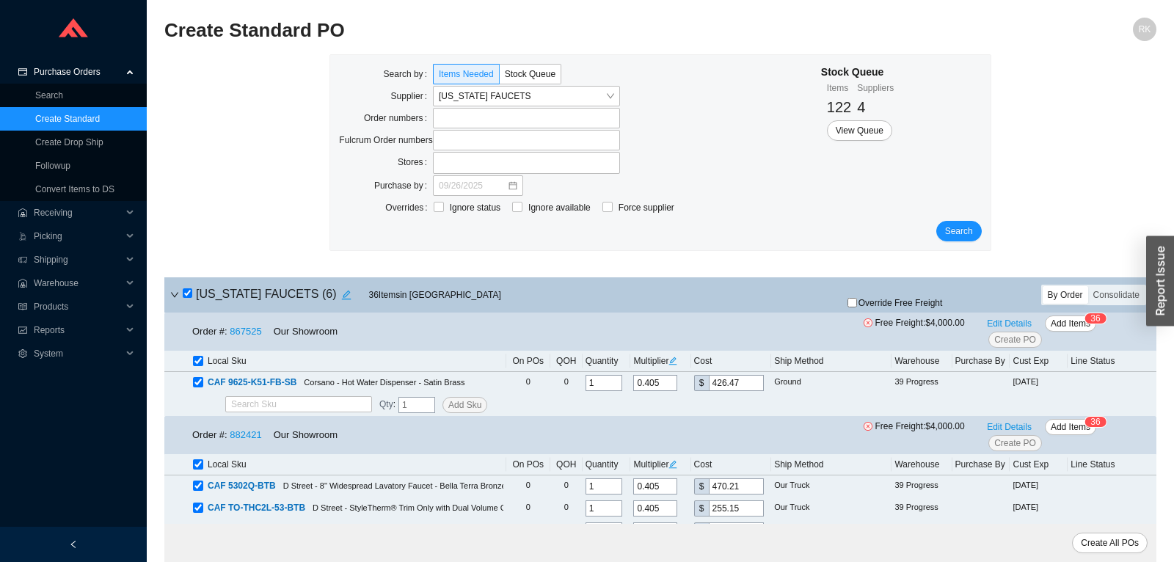
checkbox input "true"
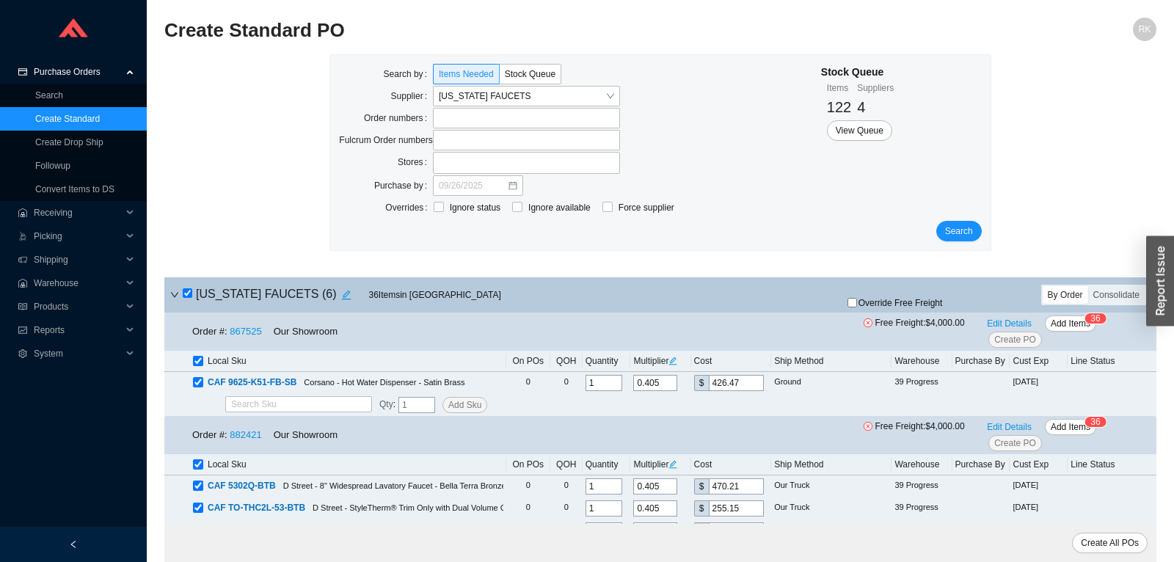
checkbox input "true"
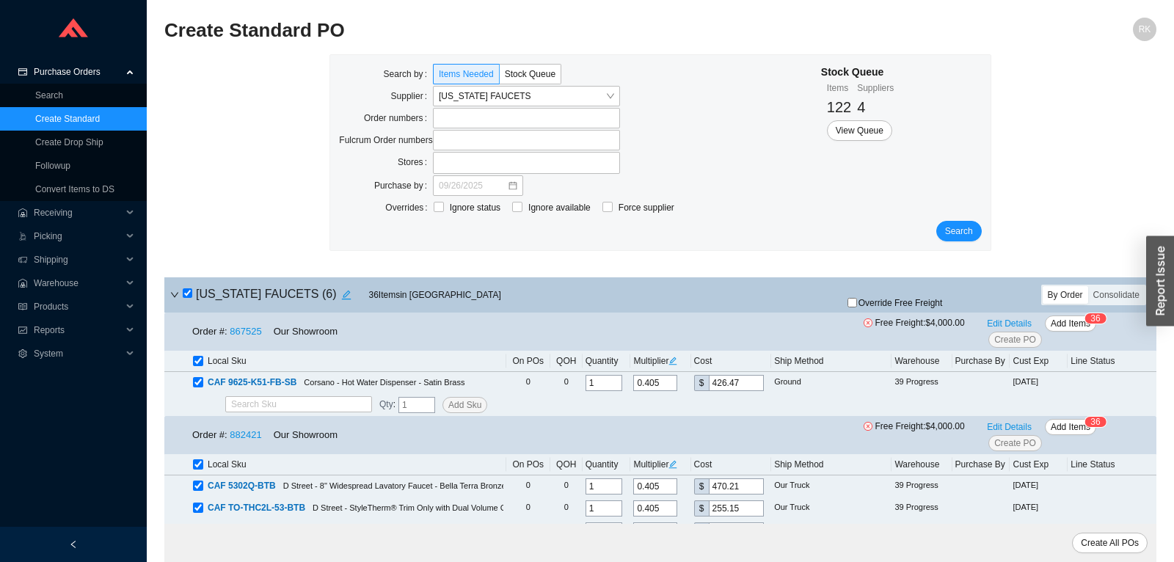
checkbox input "true"
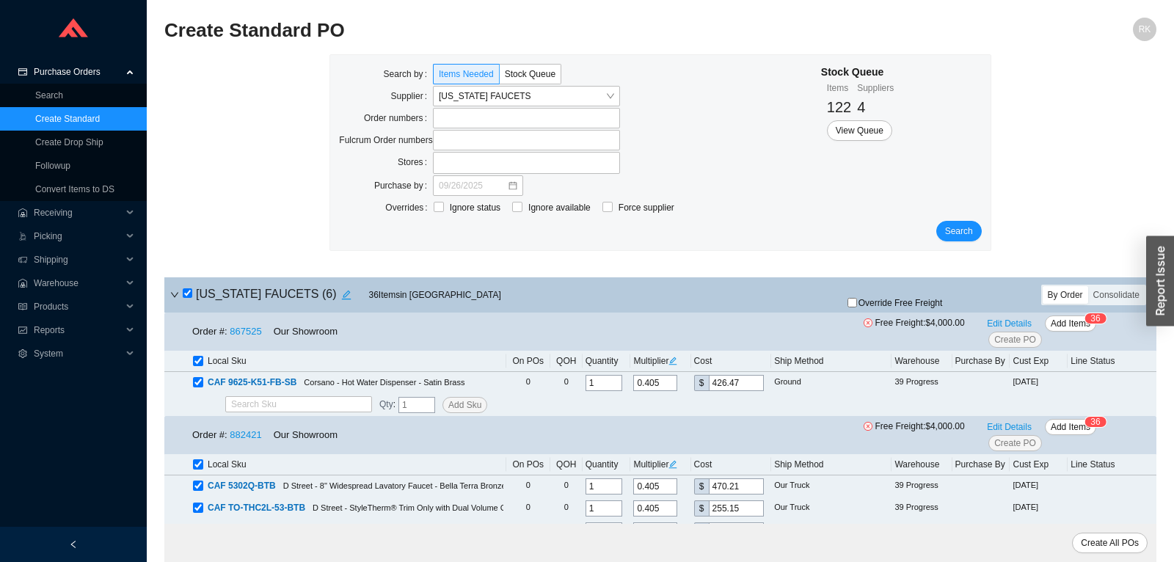
checkbox input "true"
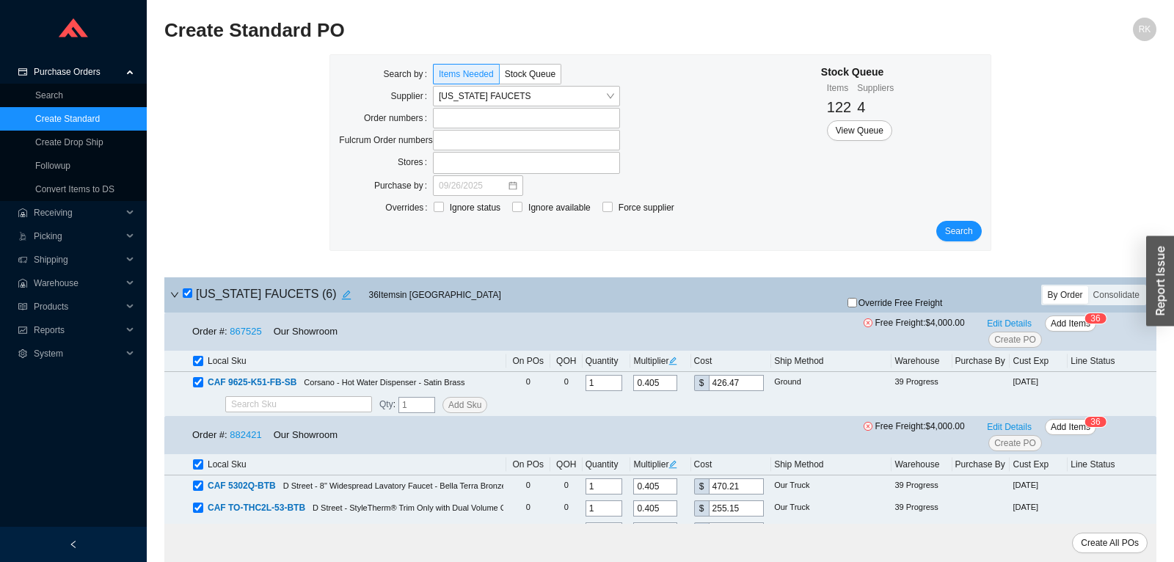
checkbox input "true"
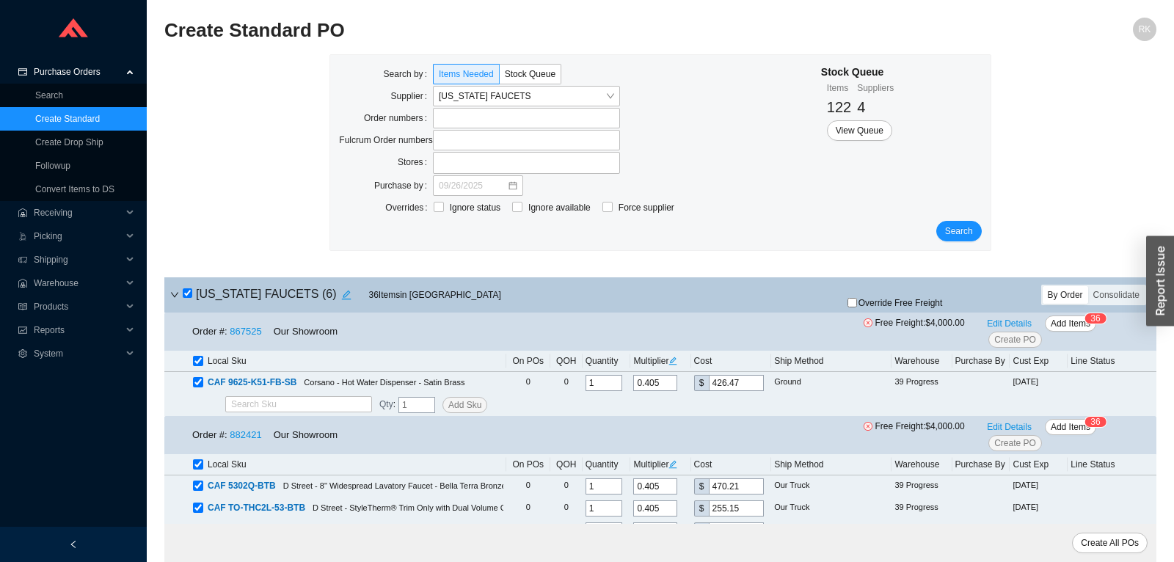
checkbox input "true"
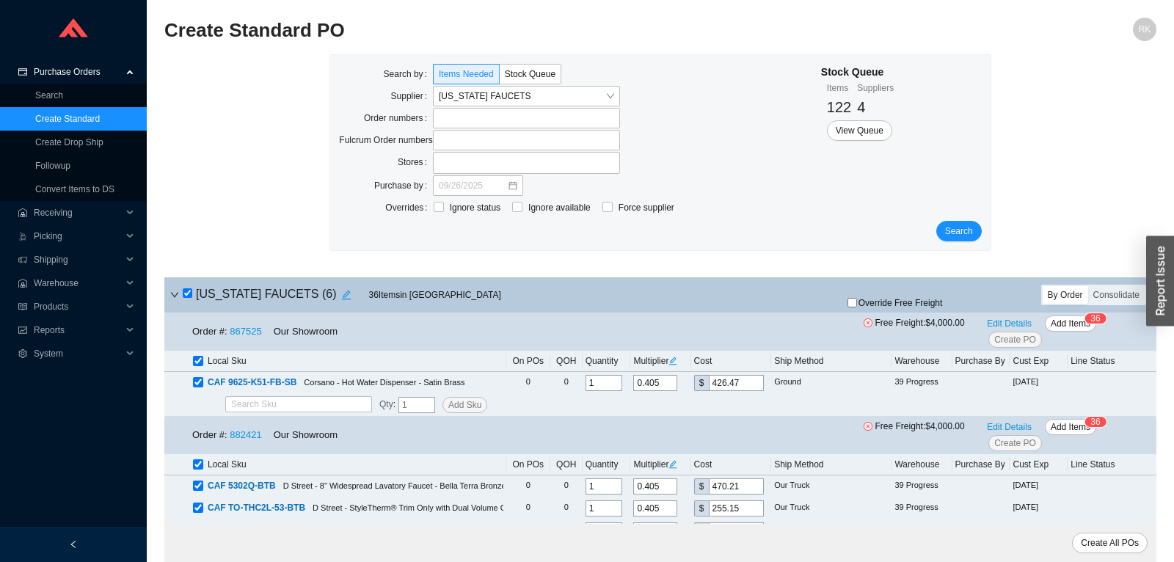
checkbox input "true"
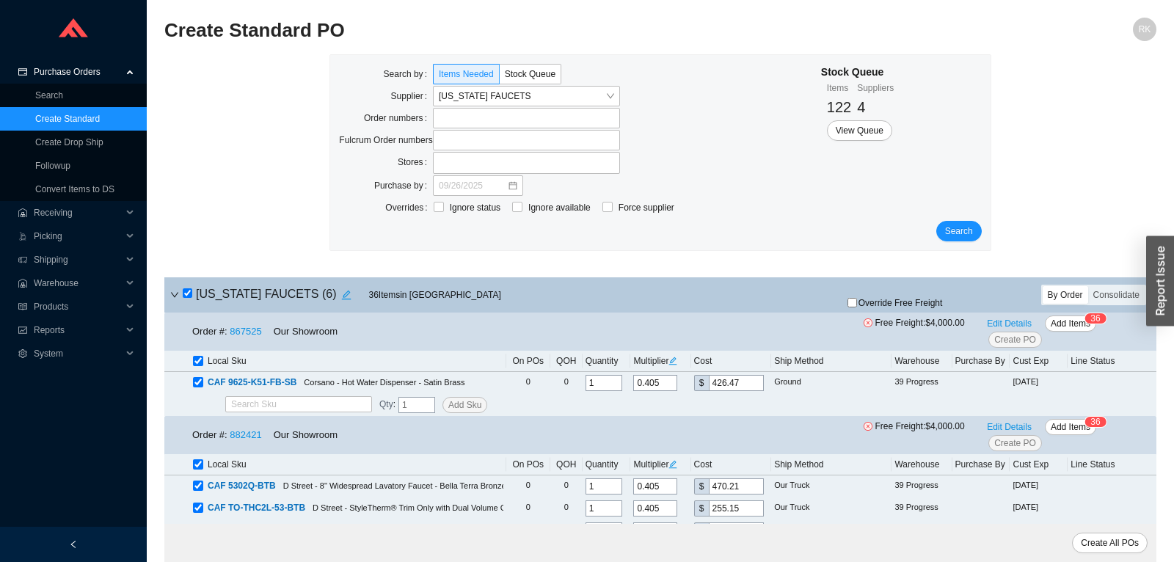
checkbox input "true"
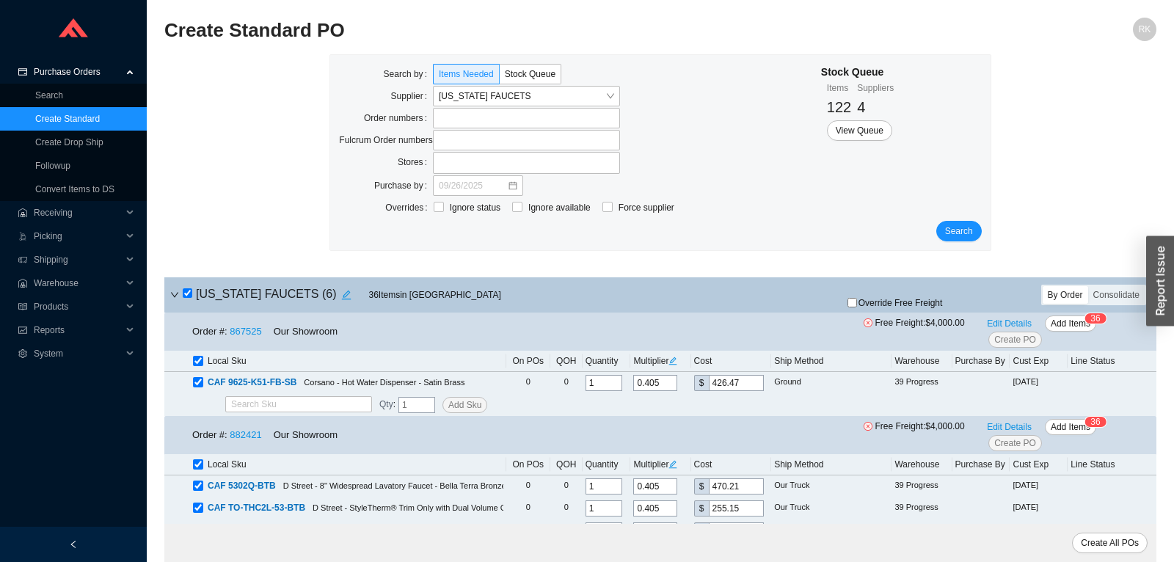
checkbox input "true"
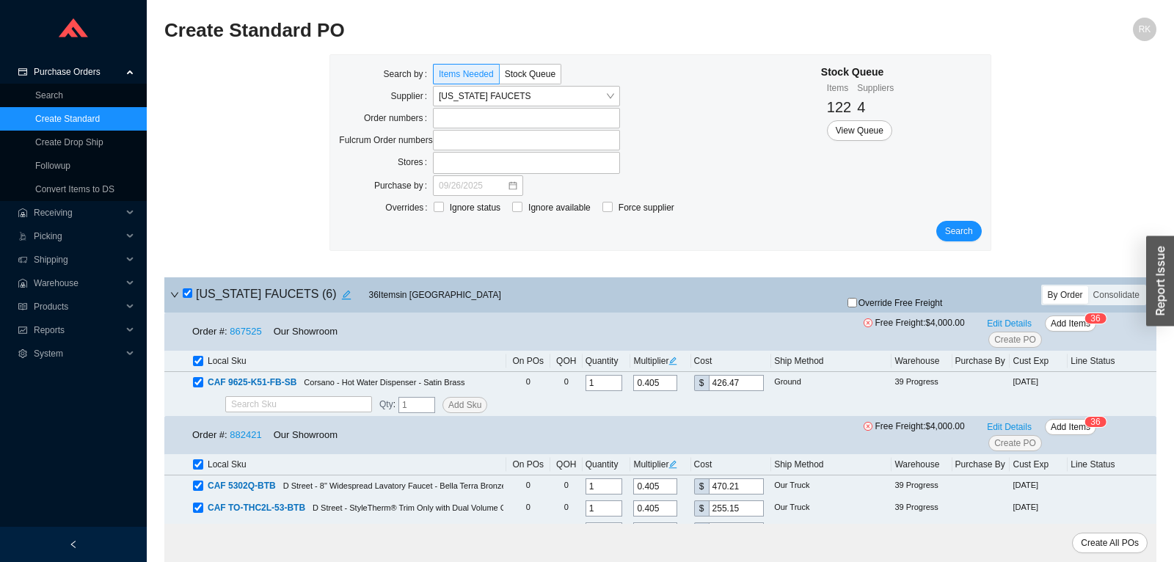
checkbox input "true"
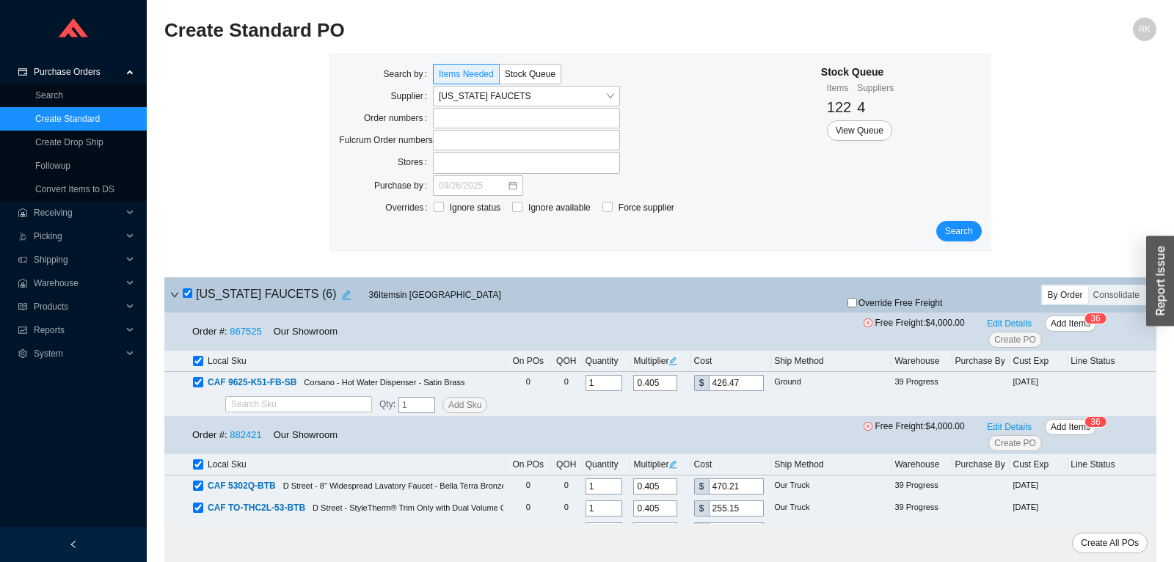
checkbox input "true"
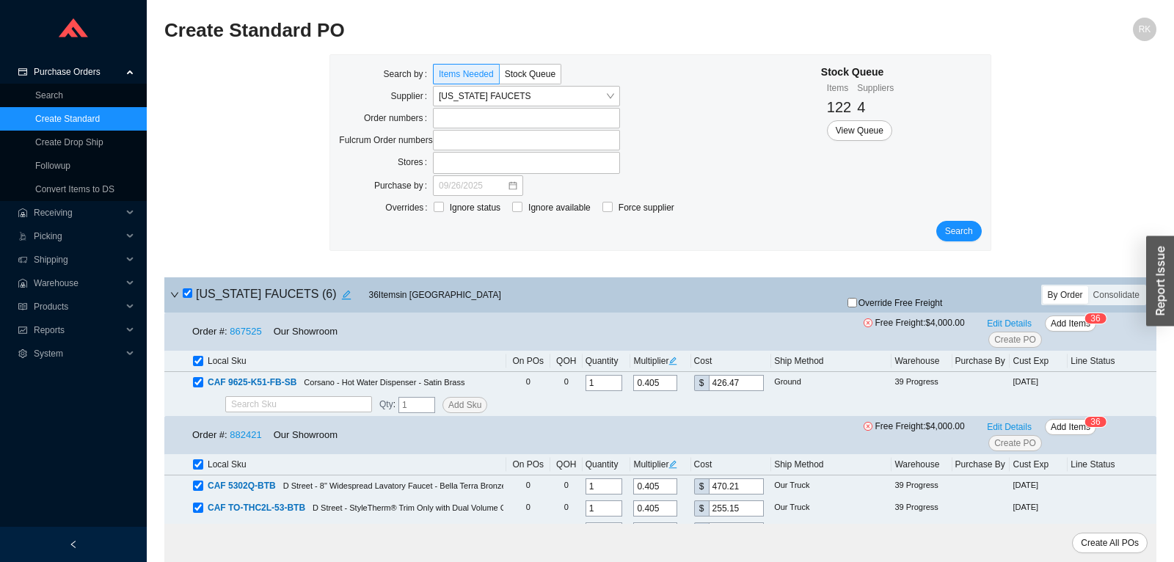
checkbox input "true"
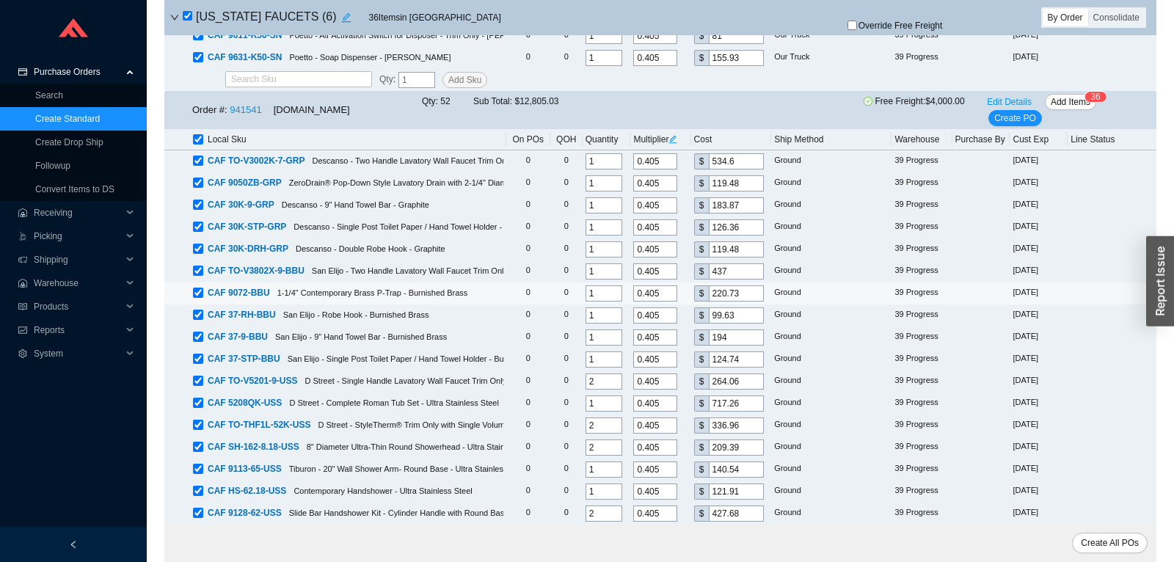
scroll to position [1233, 0]
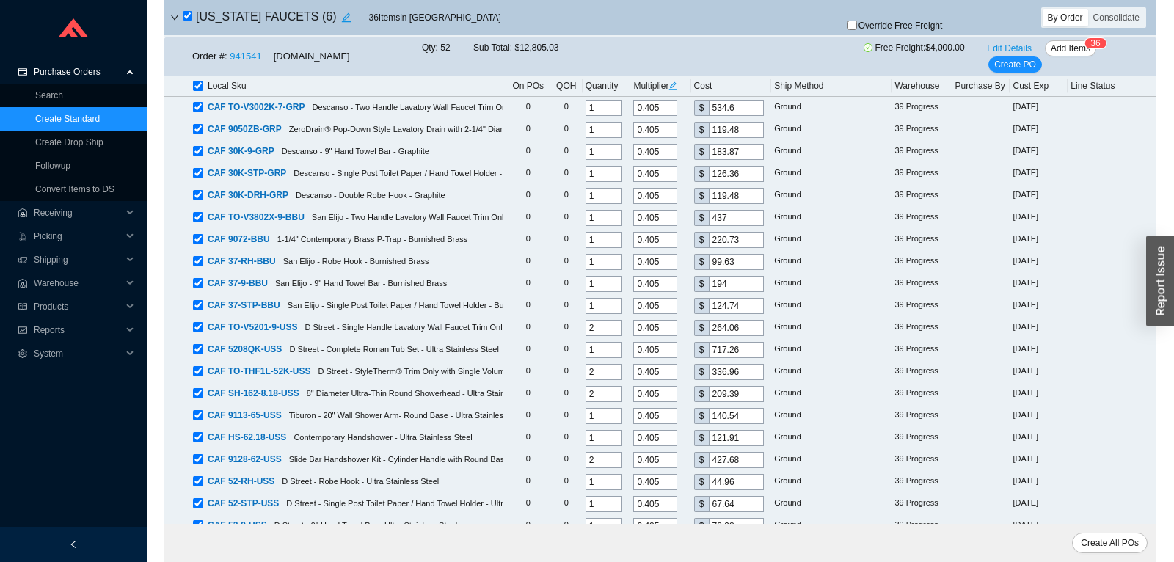
click at [197, 84] on input "checkbox" at bounding box center [198, 86] width 10 height 10
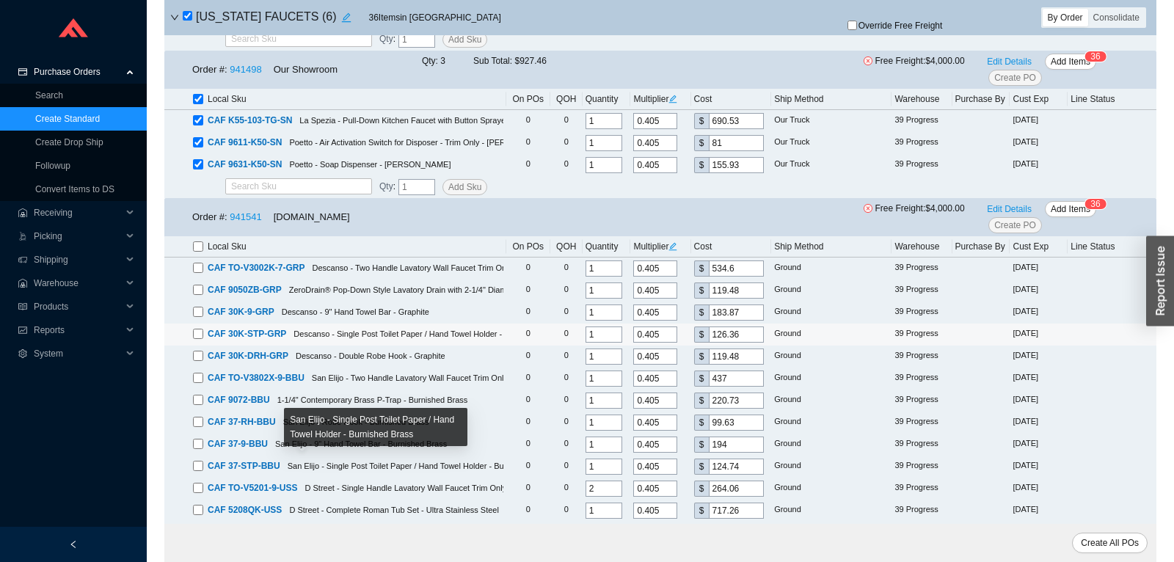
scroll to position [981, 0]
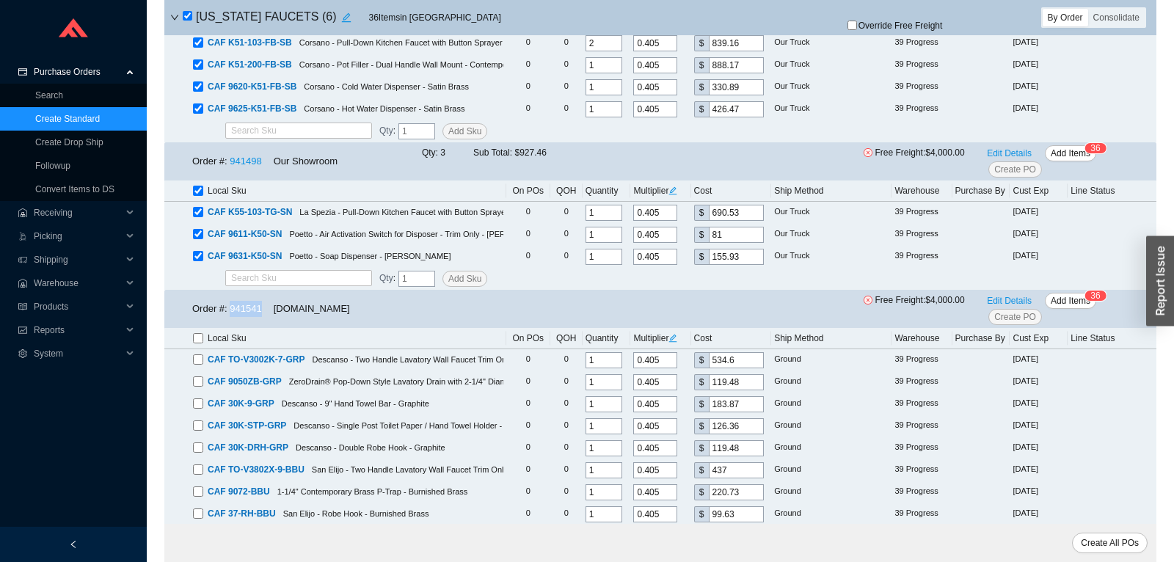
drag, startPoint x: 244, startPoint y: 310, endPoint x: 230, endPoint y: 310, distance: 13.9
click at [230, 310] on div "Order #: 941541 QualityBath.com" at bounding box center [271, 309] width 158 height 16
copy link "941541"
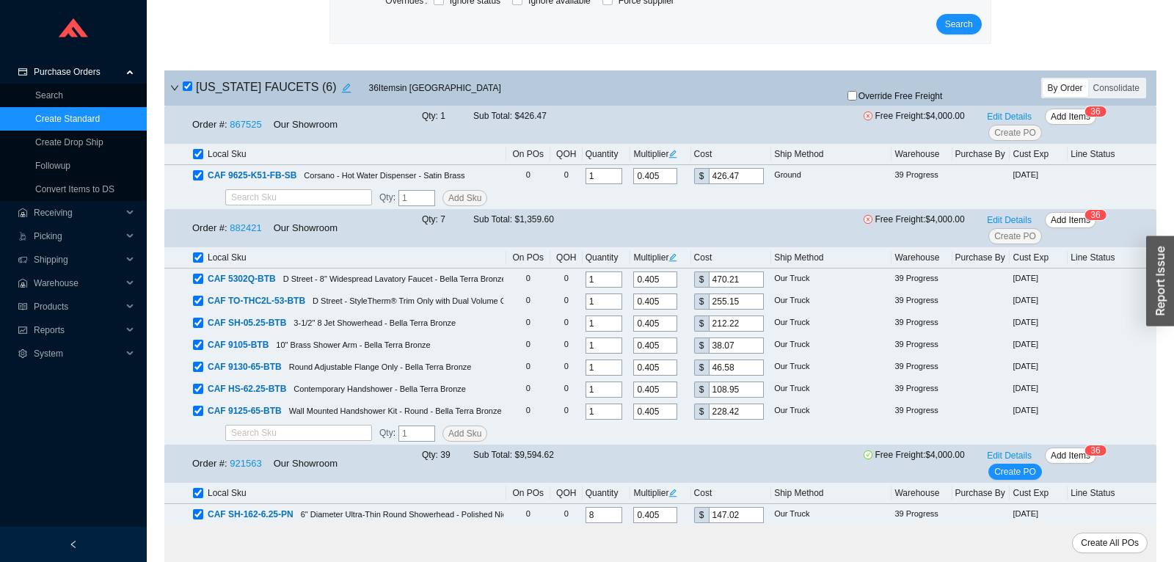
scroll to position [0, 0]
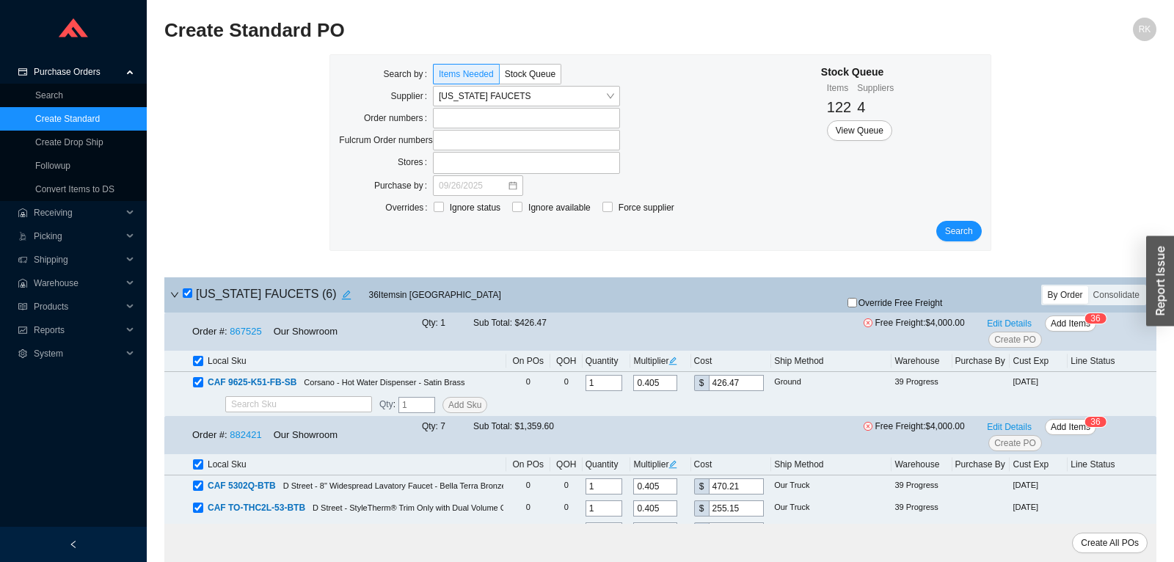
click at [191, 292] on input "checkbox" at bounding box center [188, 293] width 10 height 10
click at [484, 117] on label at bounding box center [526, 118] width 187 height 21
click at [445, 117] on input at bounding box center [440, 118] width 10 height 16
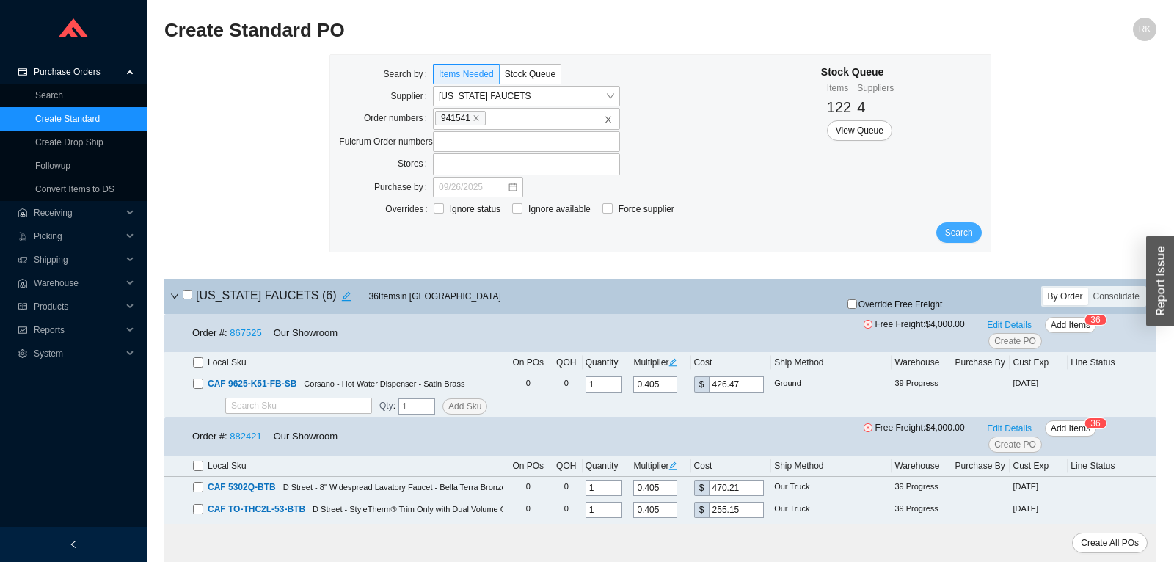
click at [966, 228] on span "Search" at bounding box center [959, 232] width 28 height 15
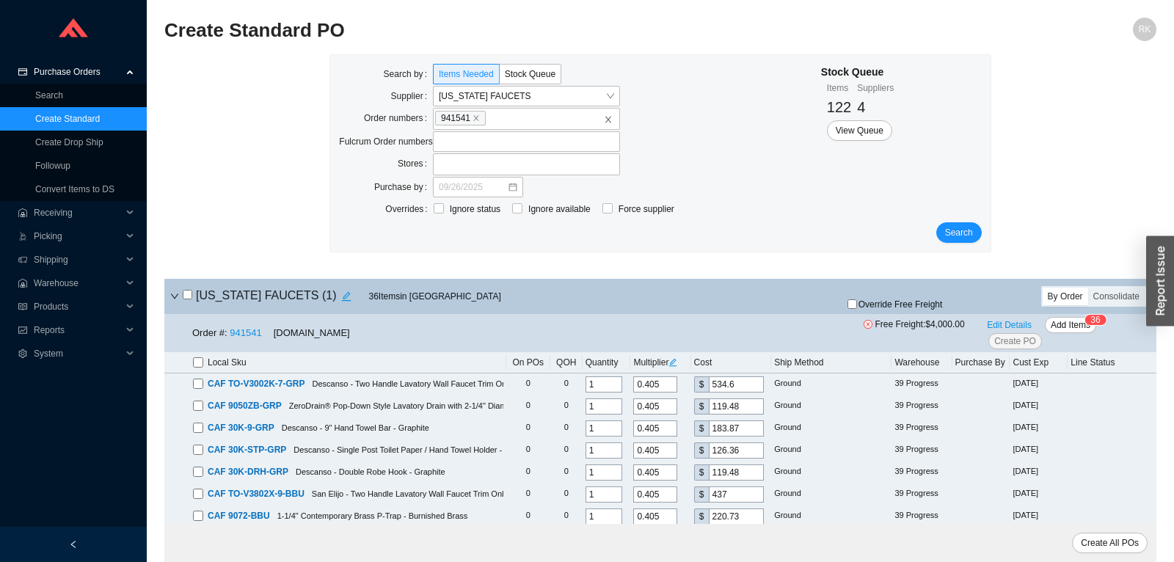
click at [189, 295] on input "checkbox" at bounding box center [188, 295] width 10 height 10
click at [249, 335] on link "941541" at bounding box center [246, 332] width 32 height 11
click at [1020, 340] on span "Create PO" at bounding box center [1015, 341] width 42 height 15
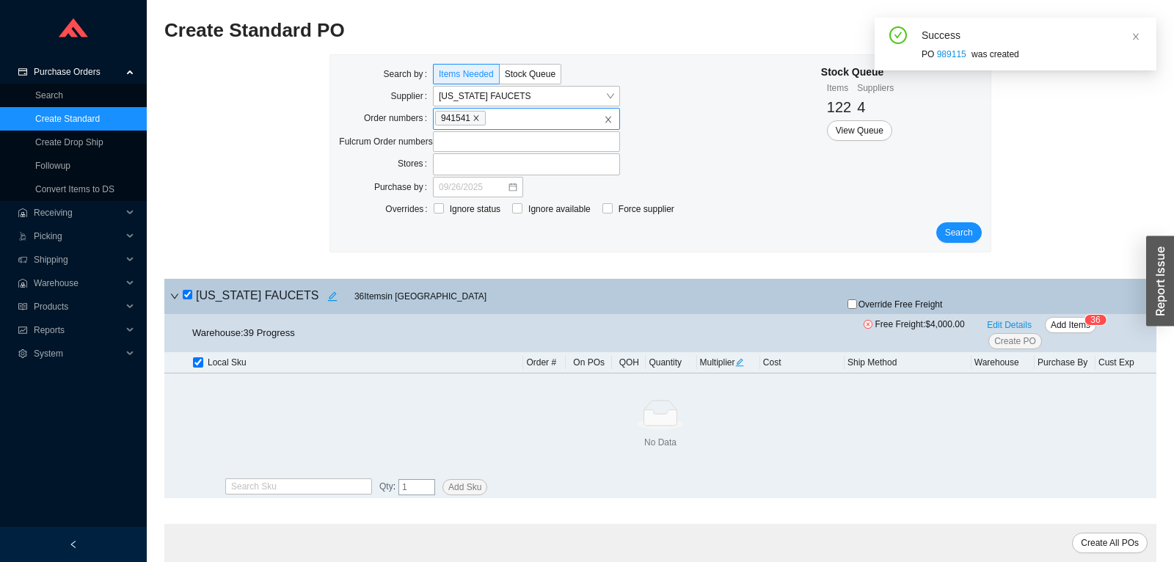
click at [478, 117] on icon "close" at bounding box center [476, 117] width 7 height 7
click at [488, 117] on input "941541" at bounding box center [493, 118] width 10 height 16
click at [575, 101] on input "search" at bounding box center [522, 96] width 167 height 19
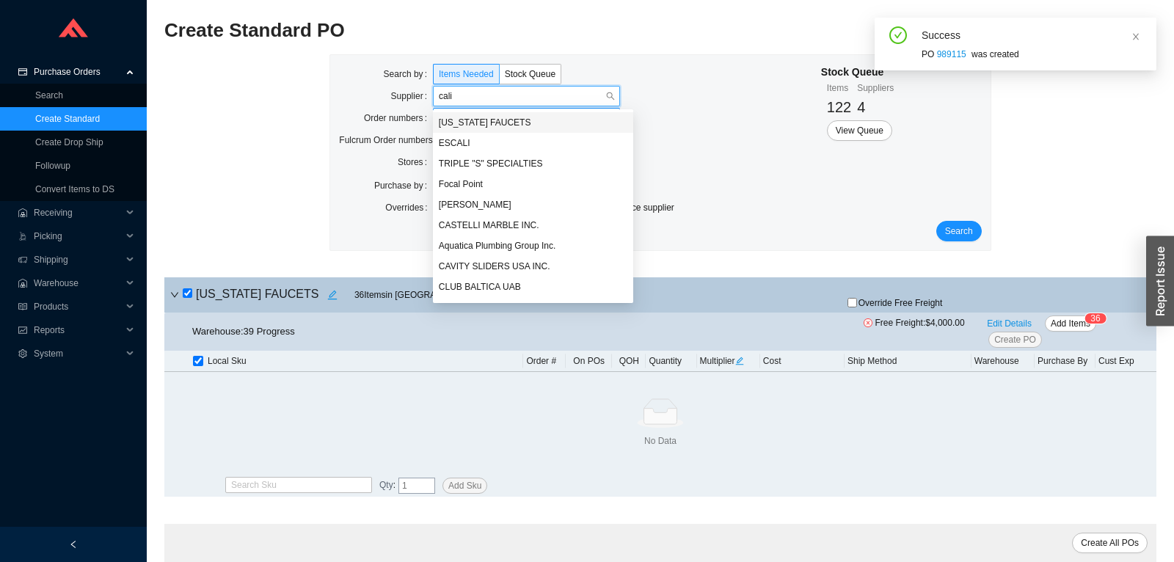
click at [499, 122] on div "[US_STATE] FAUCETS" at bounding box center [533, 122] width 189 height 13
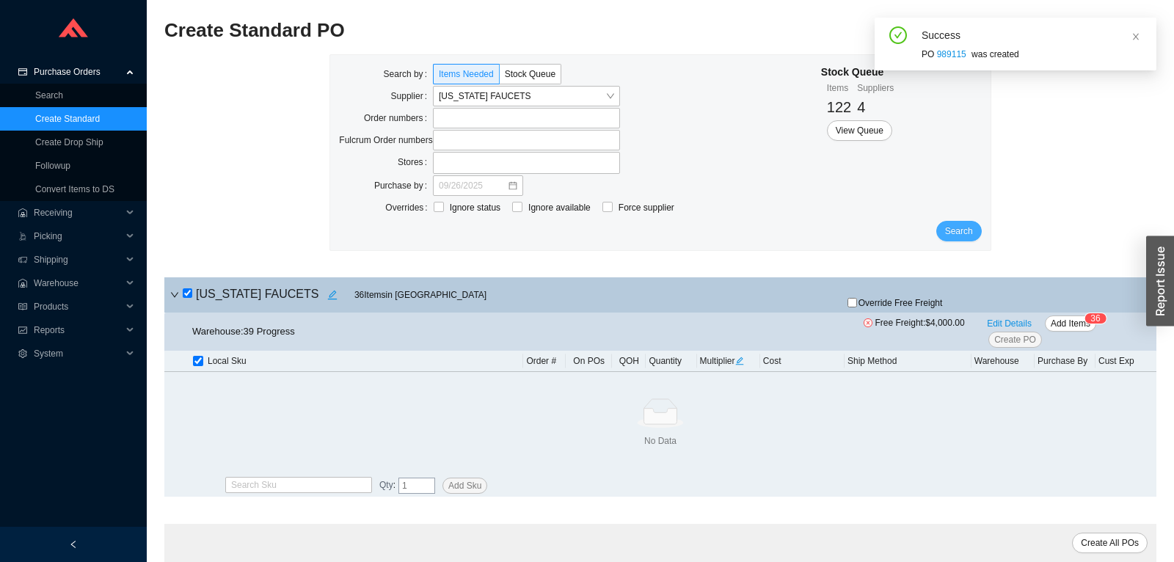
click at [956, 230] on span "Search" at bounding box center [959, 231] width 28 height 15
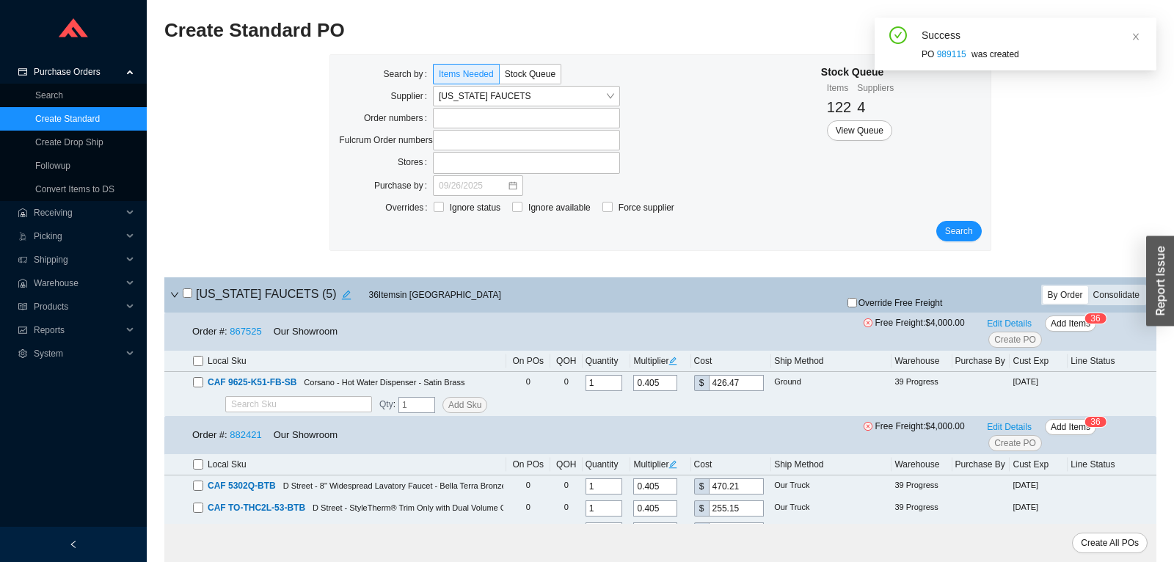
click at [1111, 302] on div "Consolidate" at bounding box center [1116, 295] width 57 height 18
click at [1088, 286] on input "Consolidate" at bounding box center [1088, 286] width 0 height 0
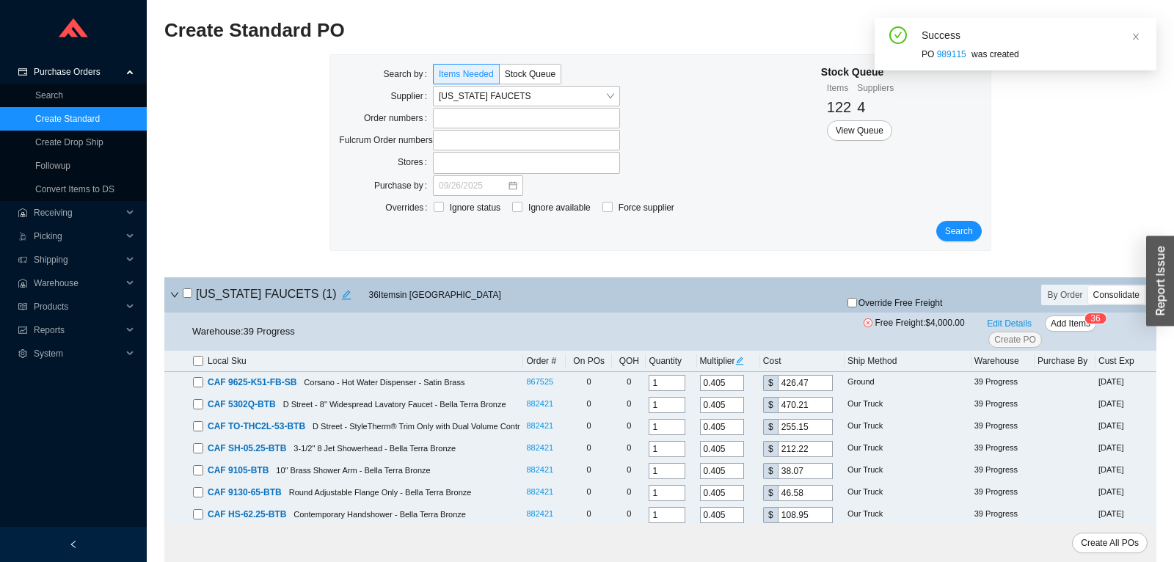
click at [191, 289] on input "checkbox" at bounding box center [188, 293] width 10 height 10
click at [1011, 337] on span "Create PO" at bounding box center [1015, 339] width 42 height 15
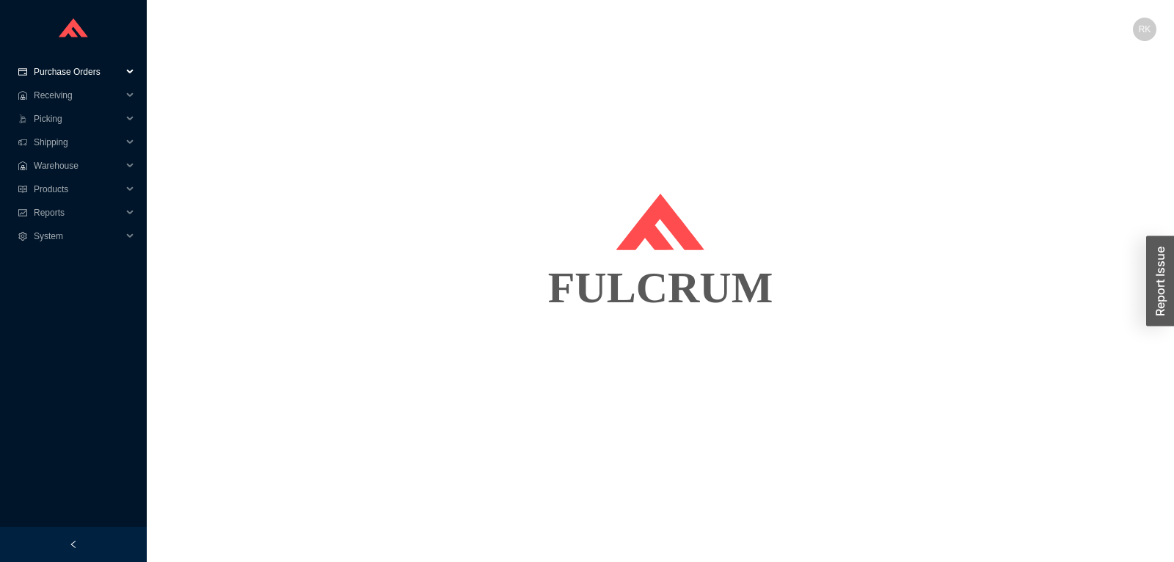
click at [83, 72] on span "Purchase Orders" at bounding box center [78, 71] width 88 height 23
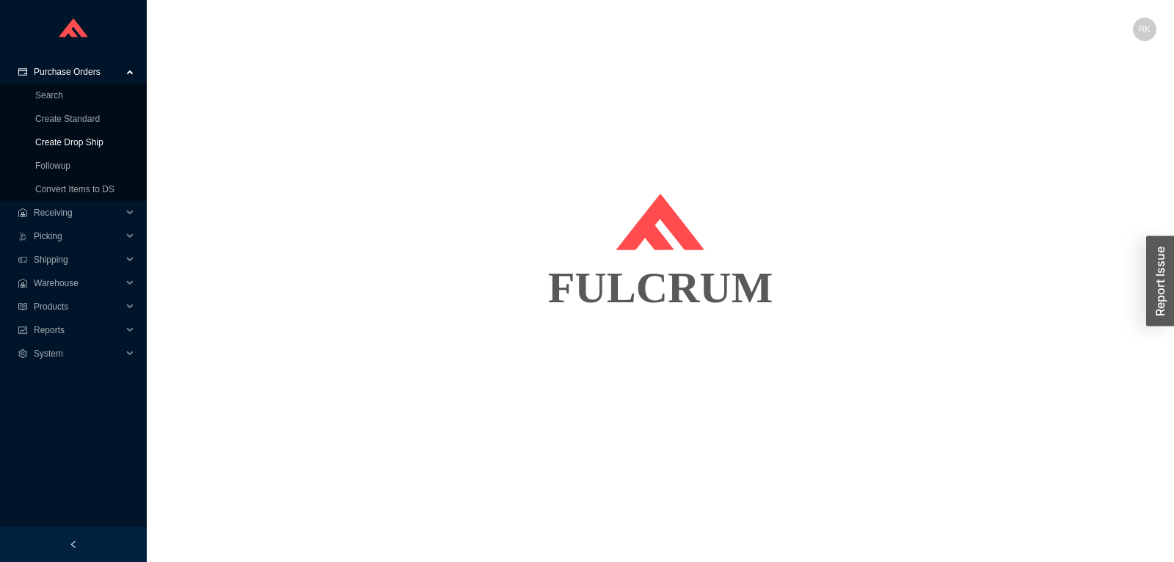
click at [84, 145] on link "Create Drop Ship" at bounding box center [69, 142] width 68 height 10
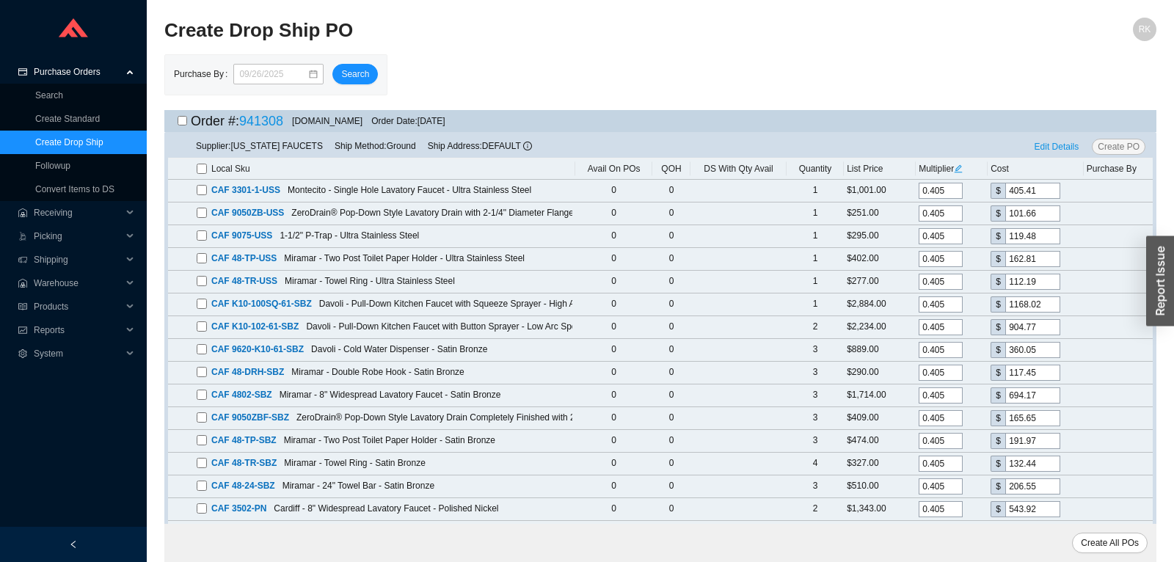
click at [185, 126] on input "checkbox" at bounding box center [183, 121] width 10 height 10
checkbox input "true"
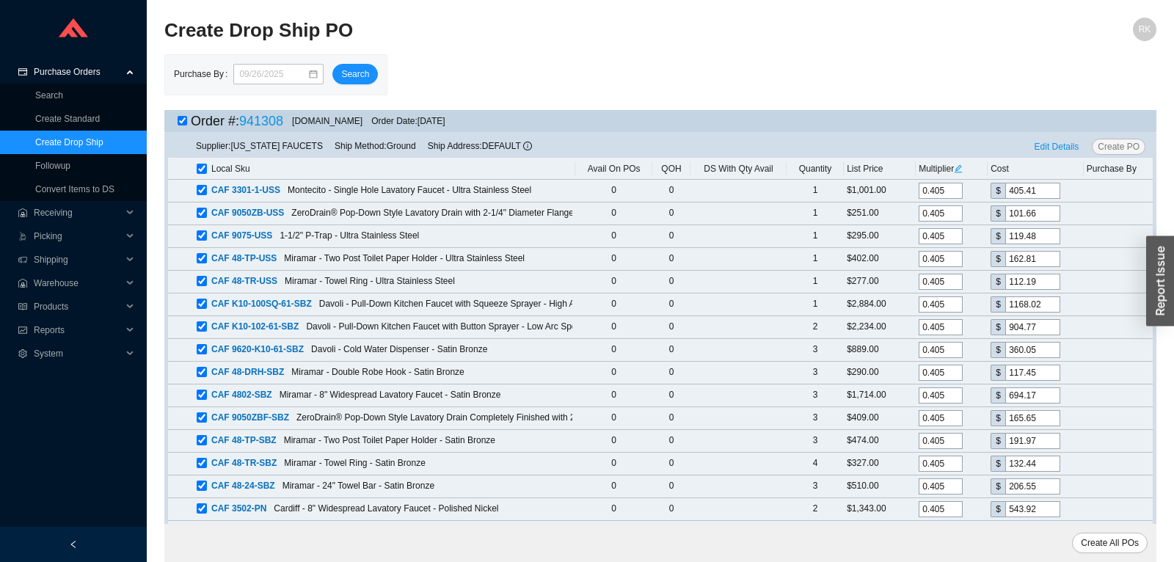
checkbox input "true"
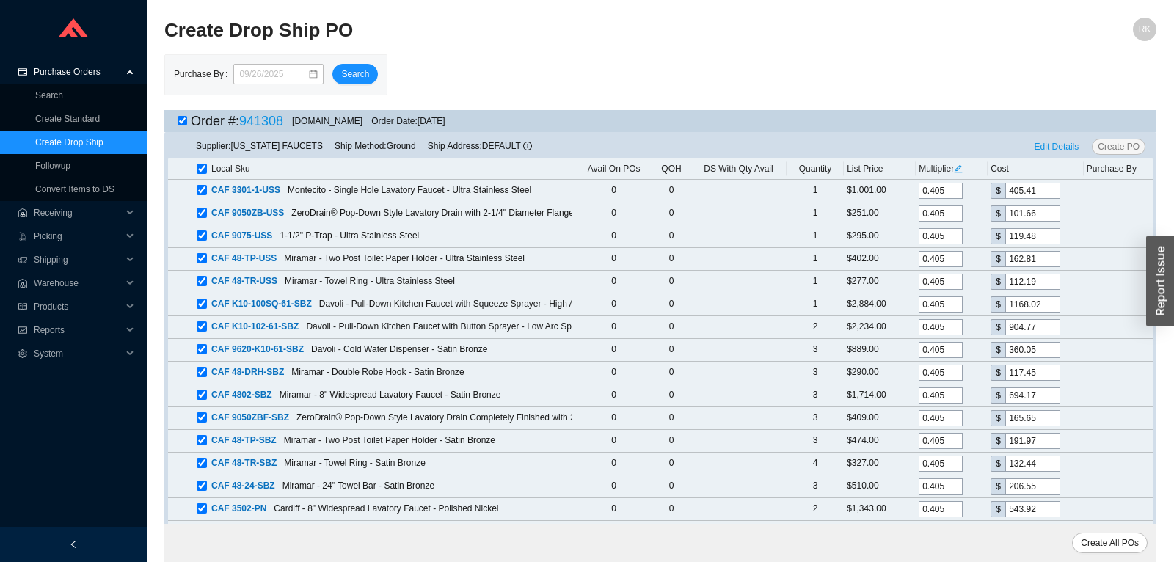
checkbox input "true"
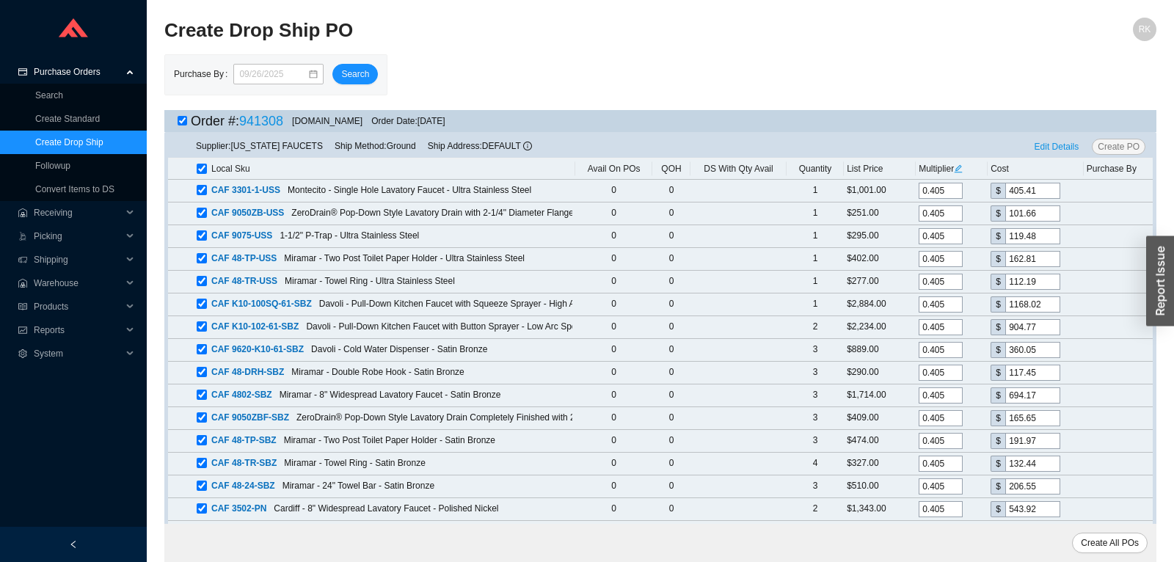
checkbox input "true"
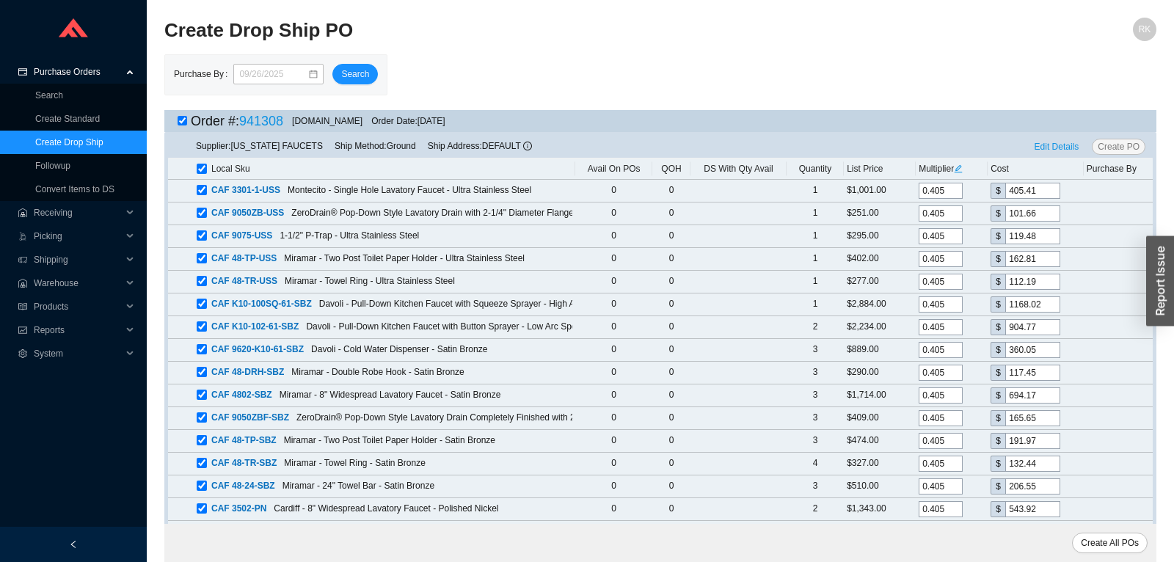
checkbox input "true"
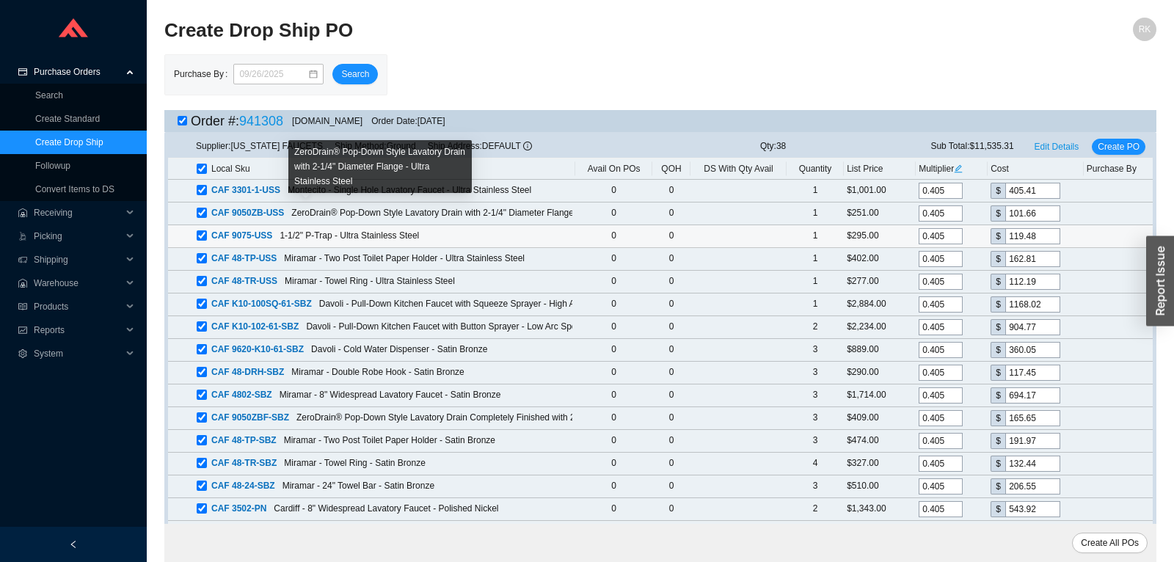
scroll to position [119, 0]
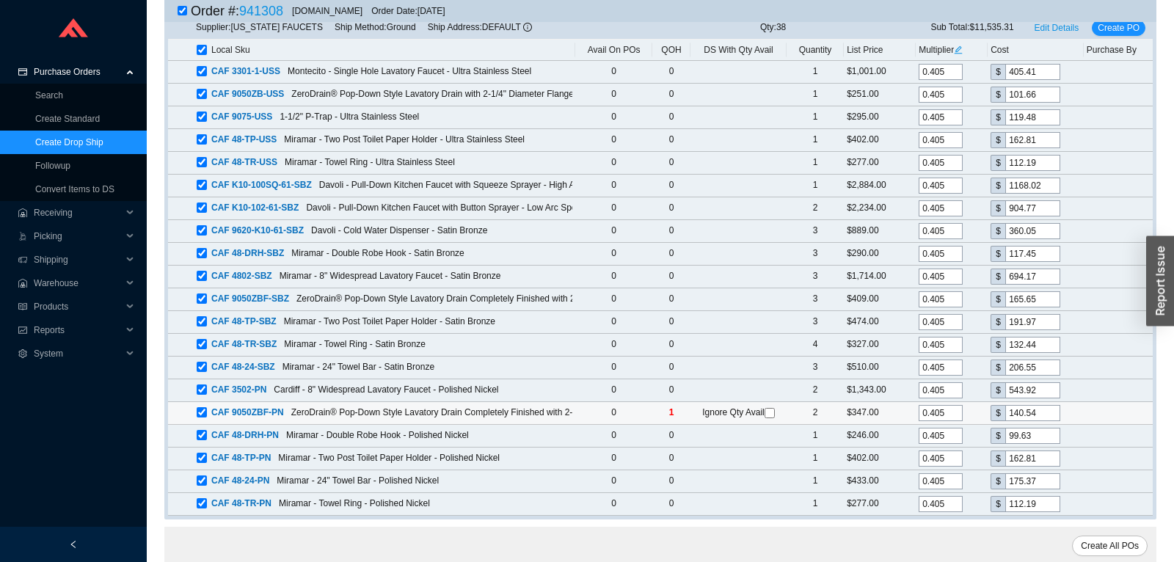
click at [774, 410] on input "checkbox" at bounding box center [770, 413] width 10 height 10
checkbox input "true"
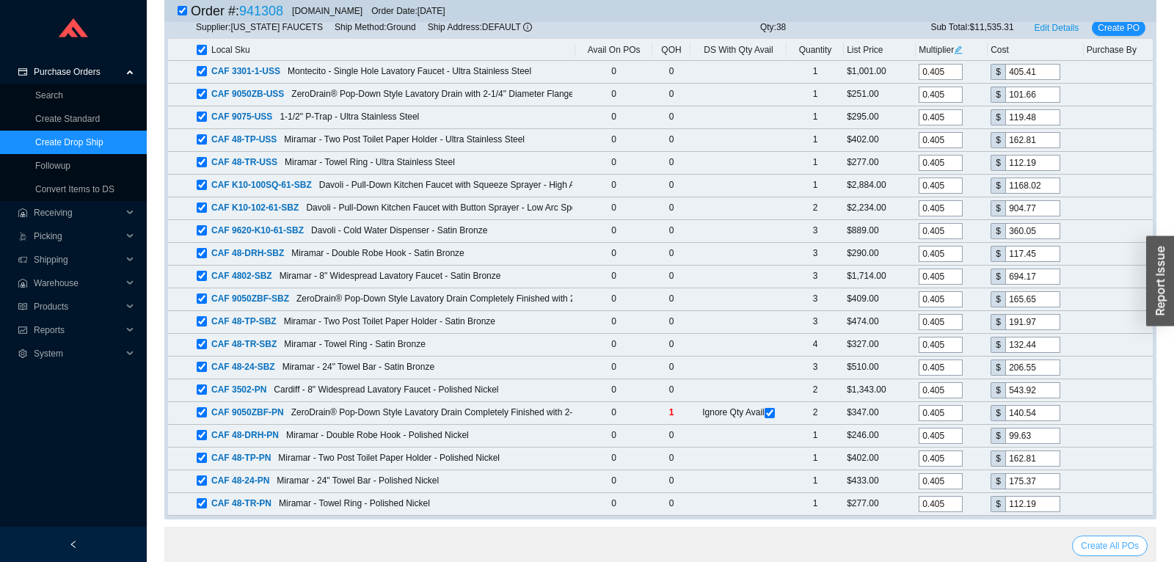
click at [1094, 545] on span "Create All POs" at bounding box center [1110, 546] width 58 height 15
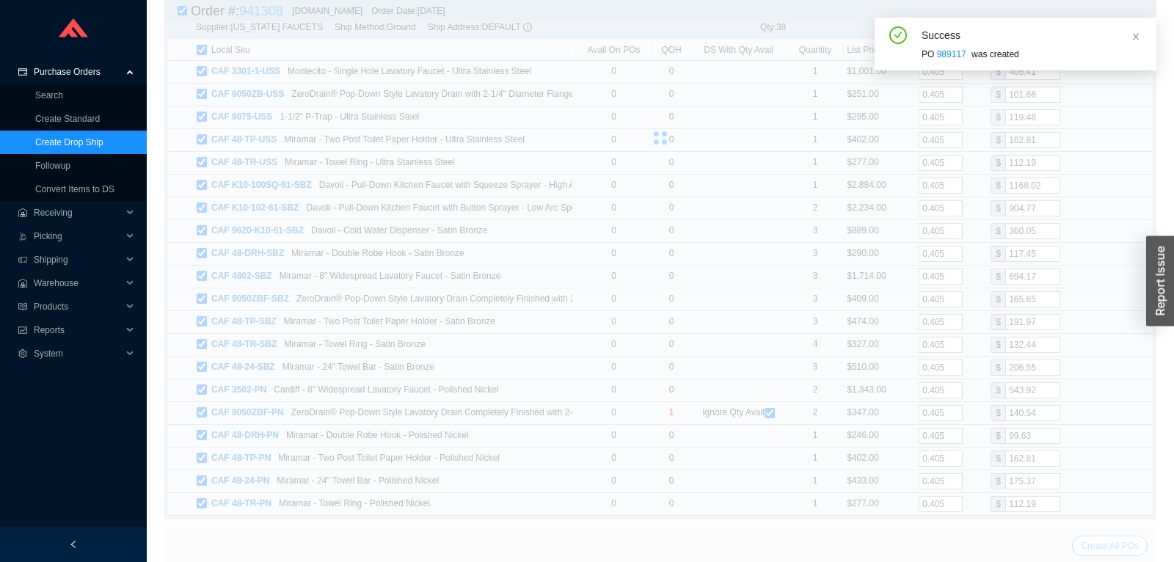
scroll to position [0, 0]
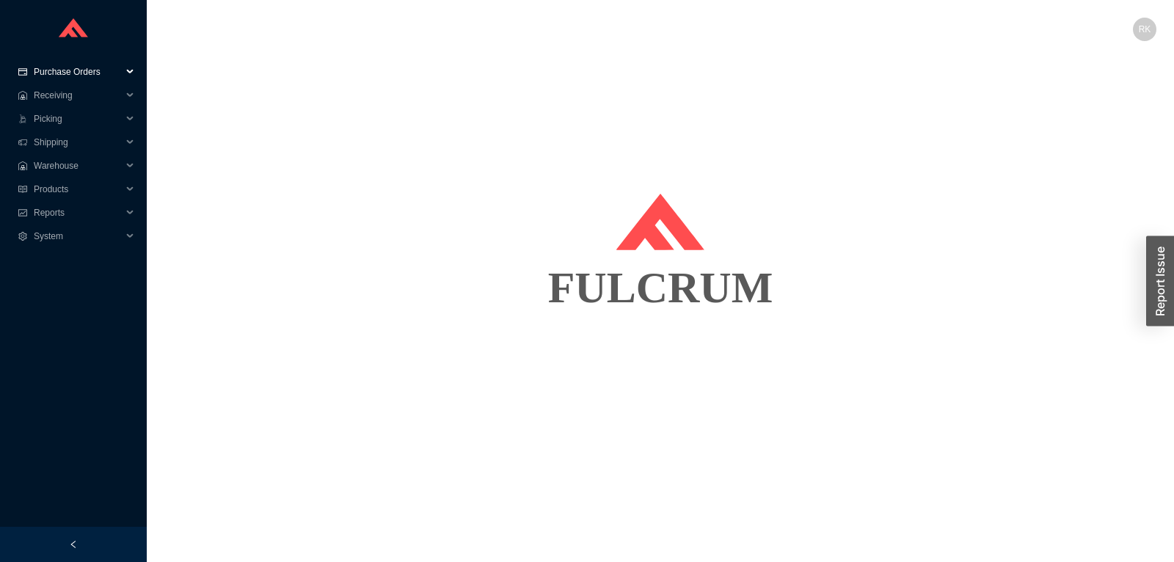
click at [95, 76] on span "Purchase Orders" at bounding box center [78, 71] width 88 height 23
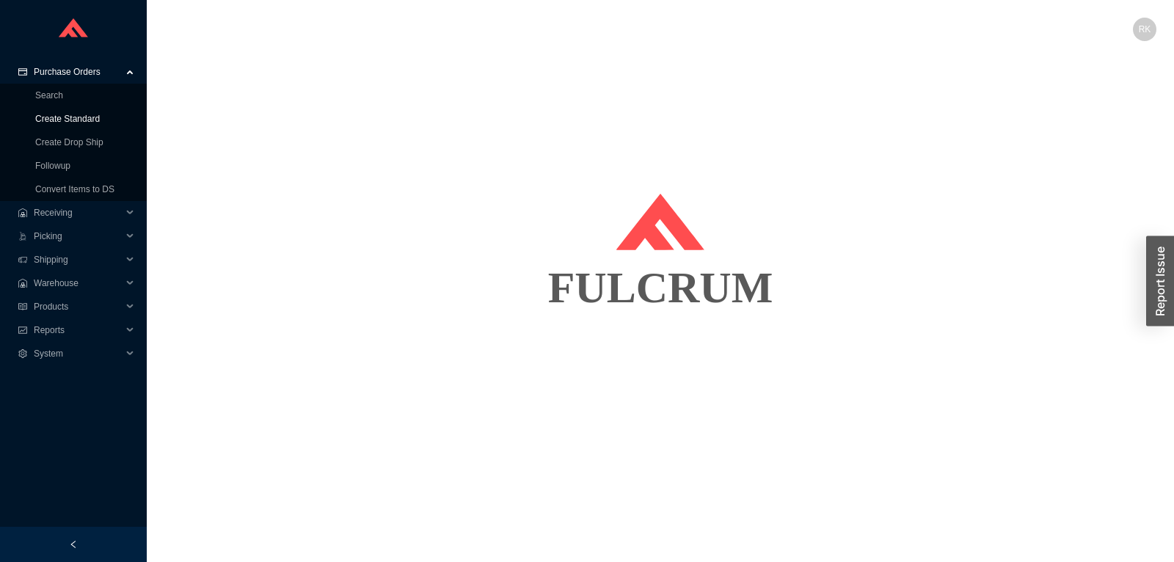
click at [79, 115] on link "Create Standard" at bounding box center [67, 119] width 65 height 10
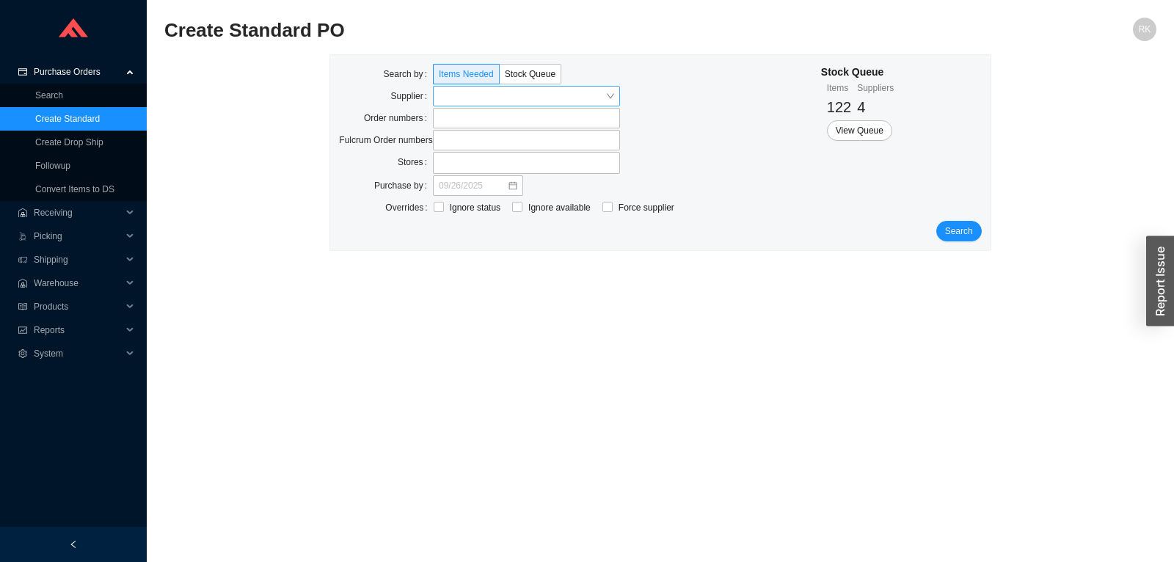
click at [462, 98] on input "search" at bounding box center [522, 96] width 167 height 19
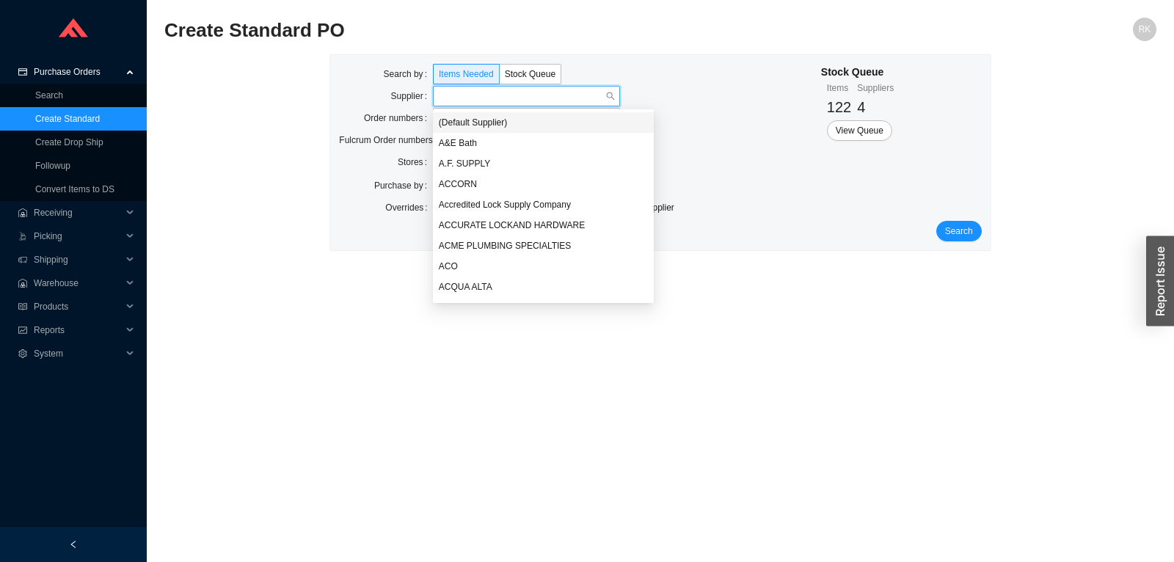
paste input "939866"
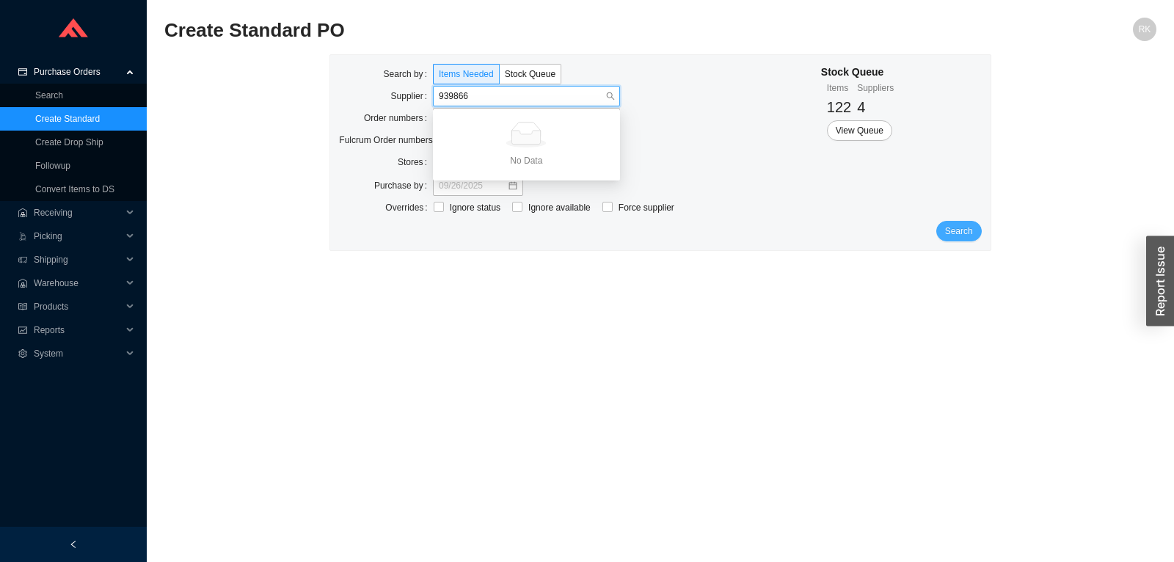
type input "939866"
click at [976, 235] on button "Search" at bounding box center [959, 231] width 46 height 21
click at [448, 120] on label at bounding box center [526, 118] width 187 height 21
click at [445, 120] on input at bounding box center [440, 118] width 10 height 16
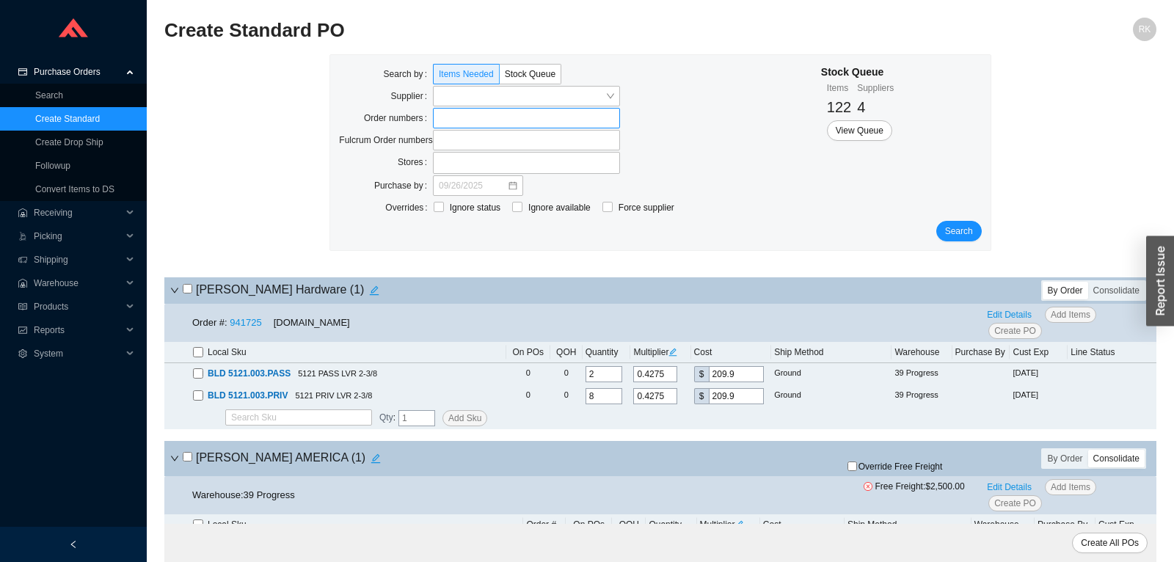
click at [465, 120] on label at bounding box center [526, 118] width 187 height 21
click at [445, 120] on input at bounding box center [440, 118] width 10 height 16
click at [465, 94] on input "search" at bounding box center [522, 96] width 167 height 19
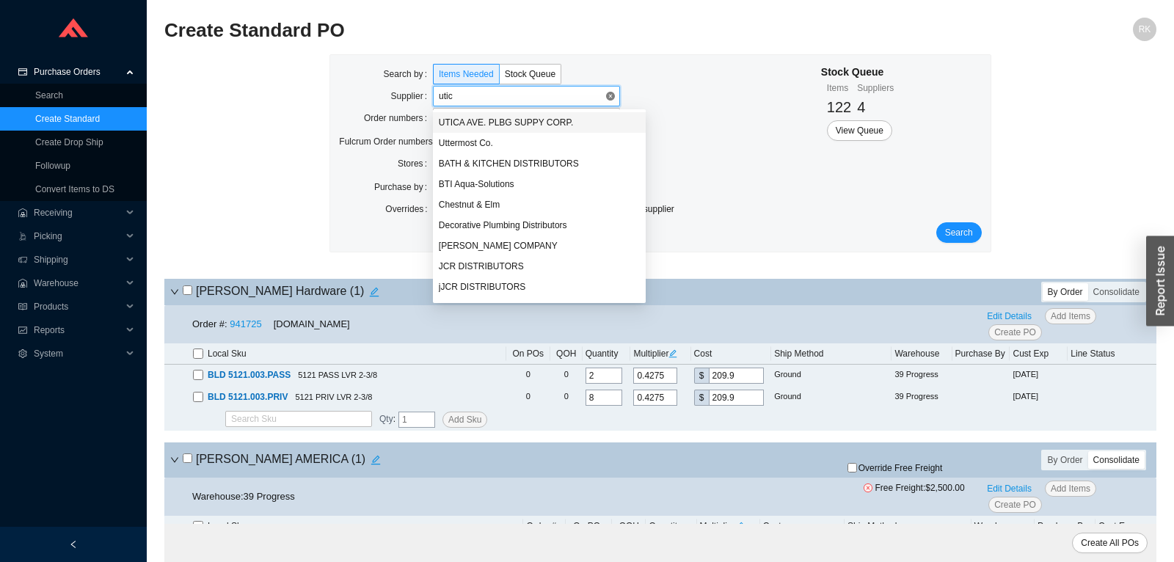
type input "utica"
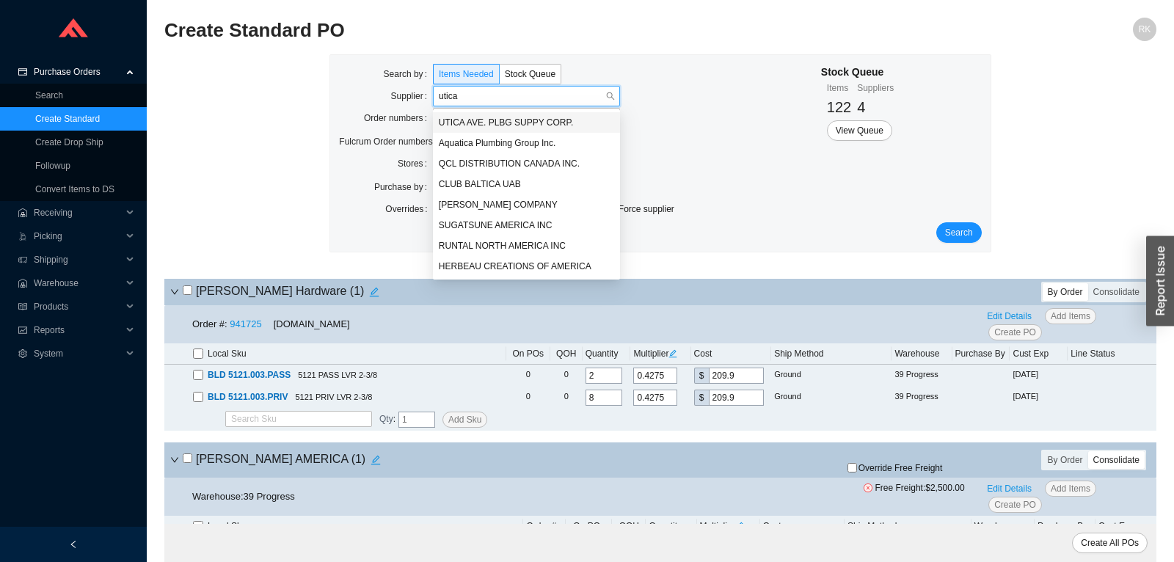
click at [511, 123] on div "UTICA AVE. PLBG SUPPY CORP." at bounding box center [526, 122] width 175 height 13
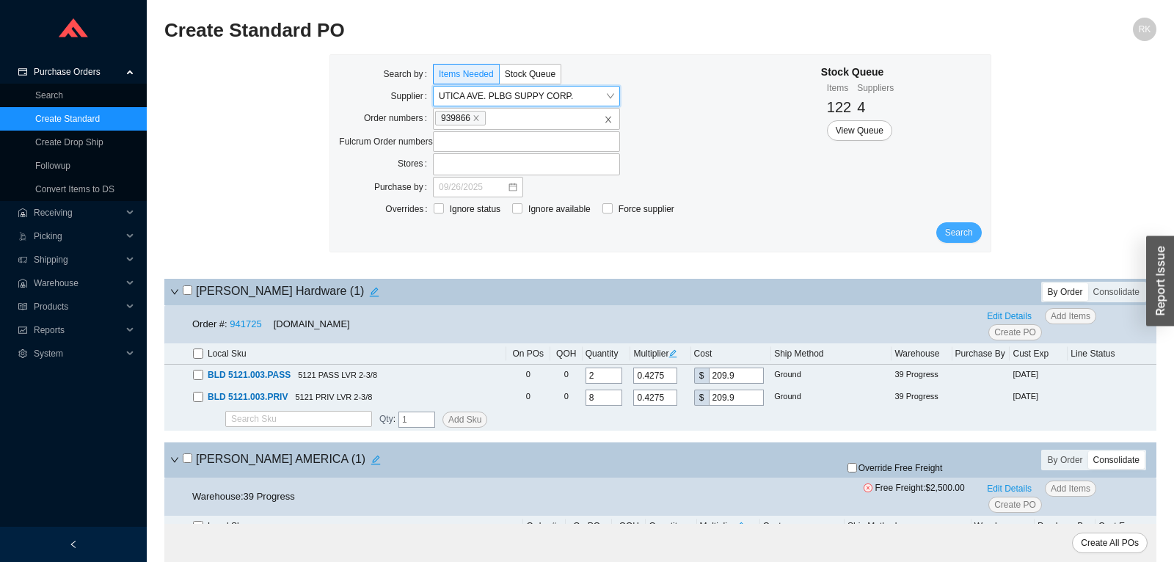
click at [949, 230] on span "Search" at bounding box center [959, 232] width 28 height 15
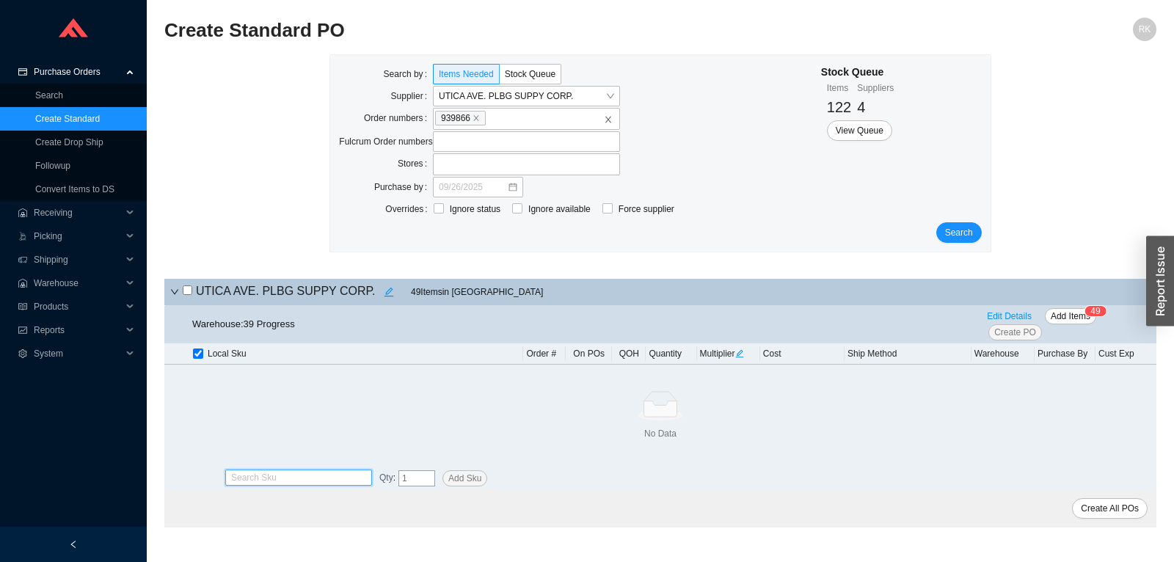
click at [275, 473] on input "search" at bounding box center [298, 477] width 135 height 15
paste input "401734"
click at [273, 498] on span "401734" at bounding box center [265, 503] width 29 height 10
type input "BLN 401734"
click at [468, 483] on span "Add Sku" at bounding box center [464, 478] width 33 height 15
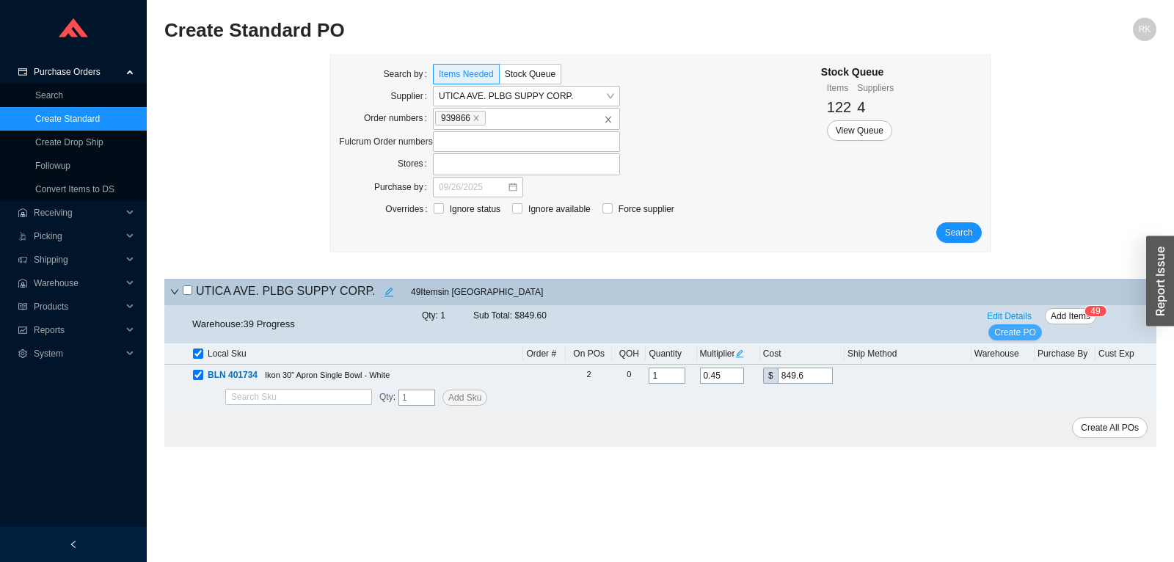
click at [1022, 335] on span "Create PO" at bounding box center [1015, 332] width 42 height 15
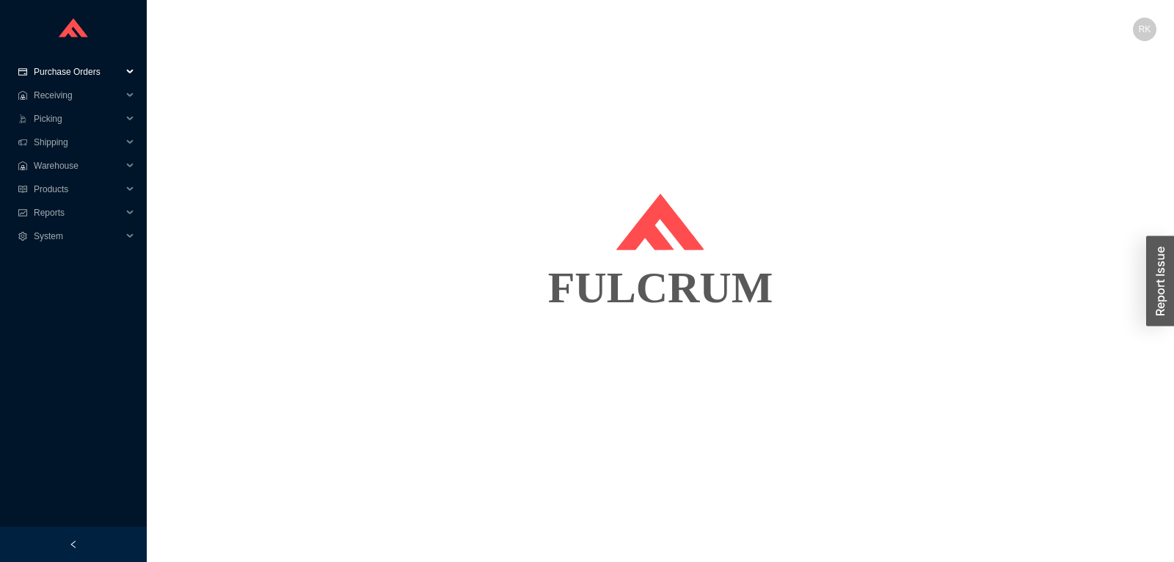
click at [83, 70] on span "Purchase Orders" at bounding box center [78, 71] width 88 height 23
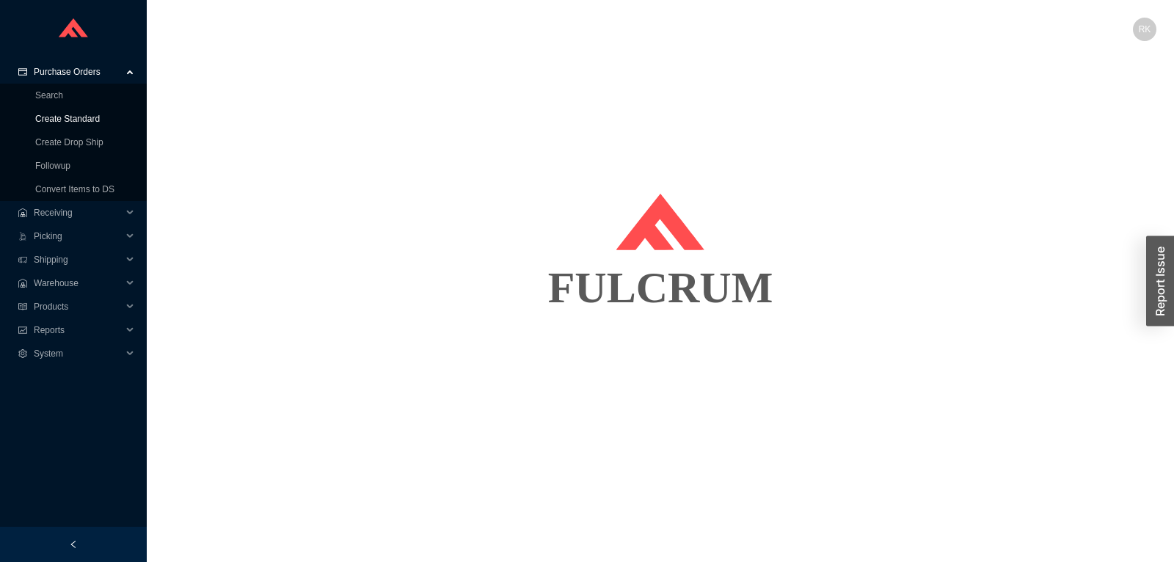
click at [73, 119] on link "Create Standard" at bounding box center [67, 119] width 65 height 10
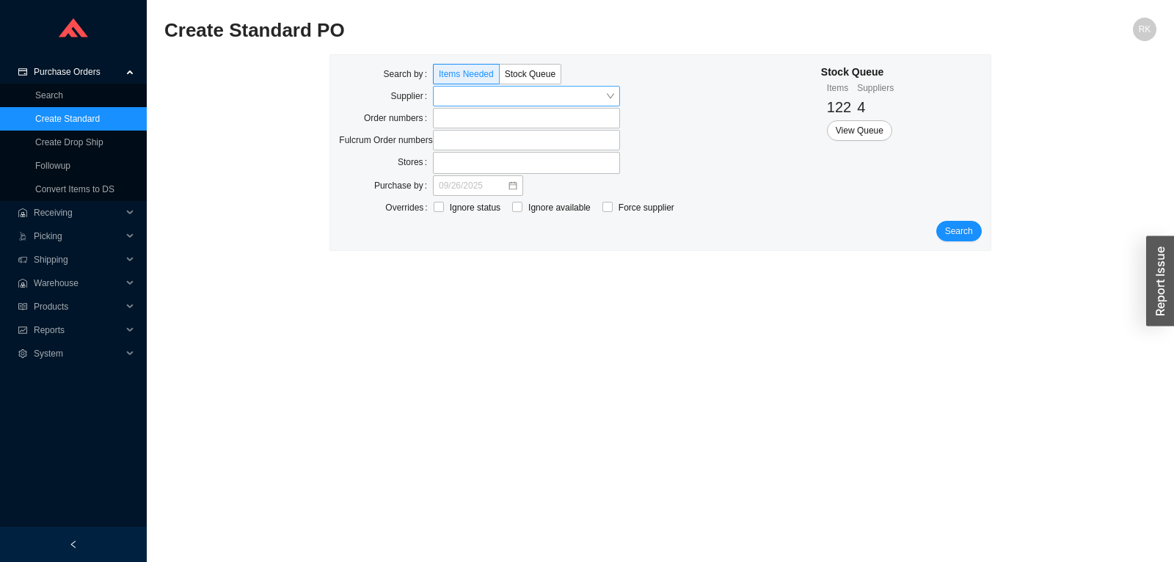
click at [471, 98] on input "search" at bounding box center [522, 96] width 167 height 19
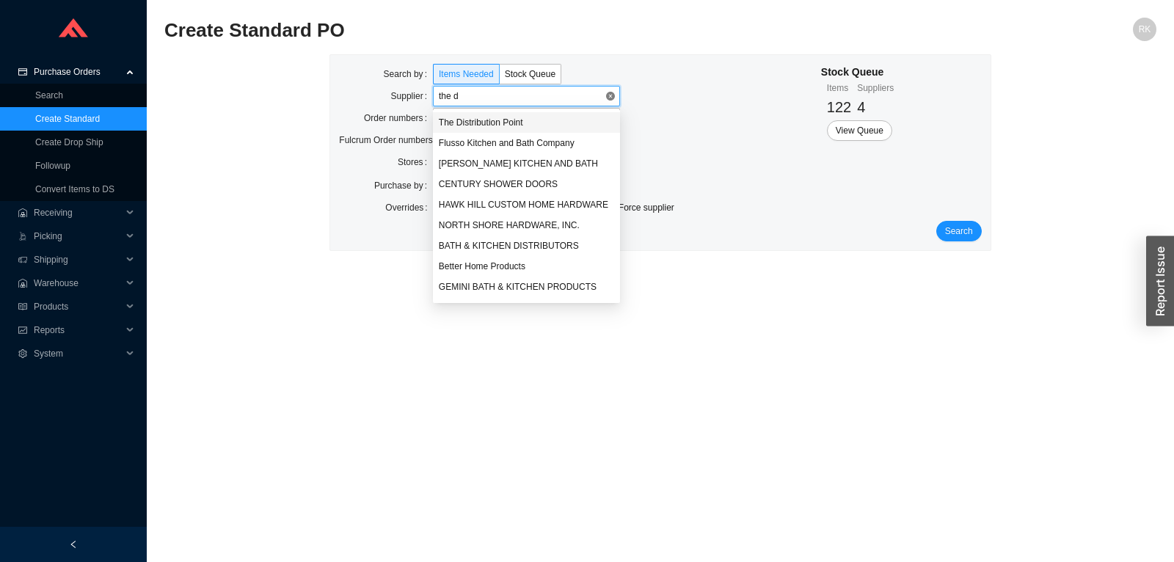
type input "the di"
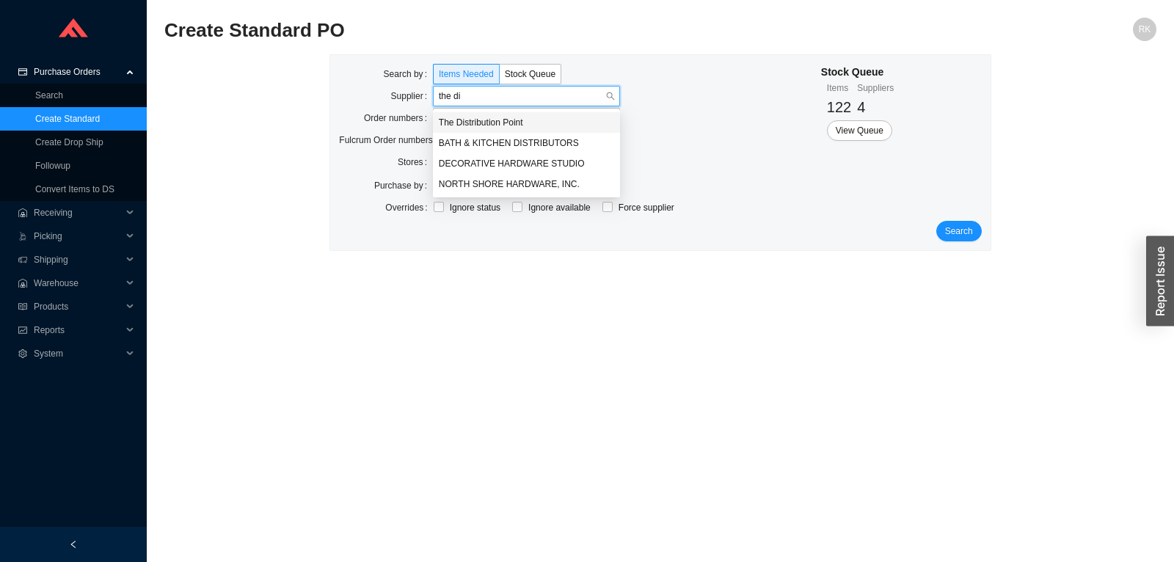
click at [487, 122] on div "The Distribution Point" at bounding box center [526, 122] width 175 height 13
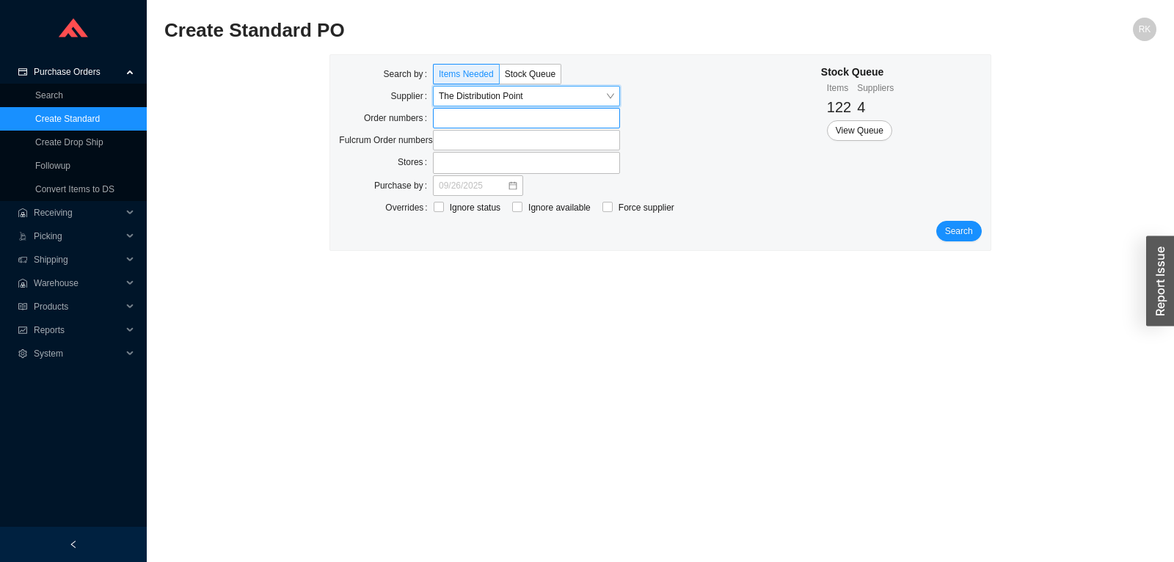
click at [460, 122] on label at bounding box center [526, 118] width 187 height 21
click at [445, 122] on input at bounding box center [440, 118] width 10 height 16
click at [944, 233] on button "Search" at bounding box center [959, 232] width 46 height 21
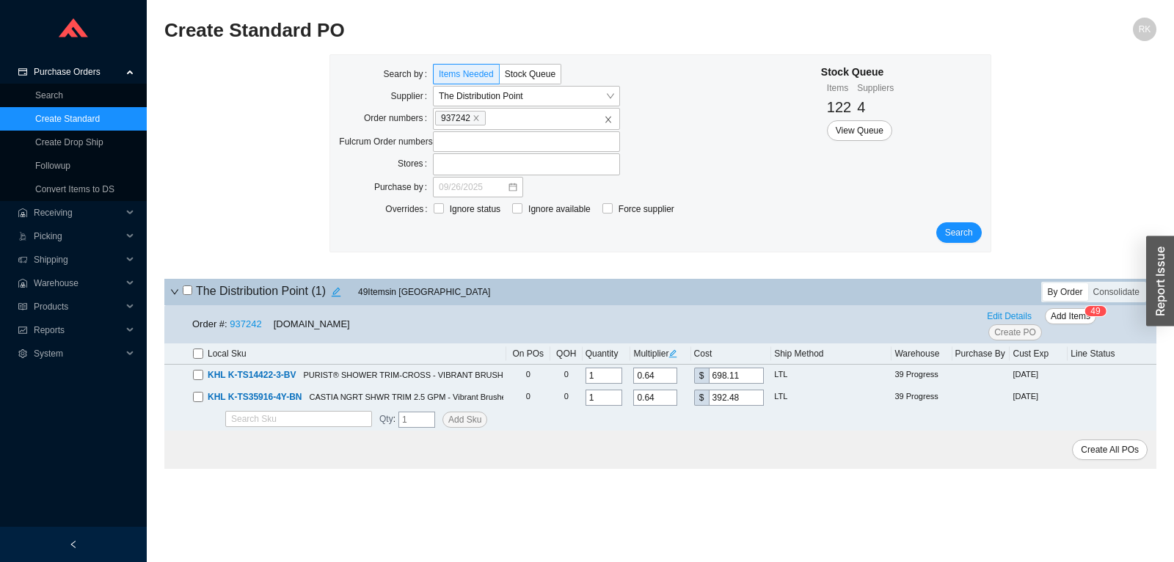
click at [186, 291] on input "checkbox" at bounding box center [188, 290] width 10 height 10
checkbox input "true"
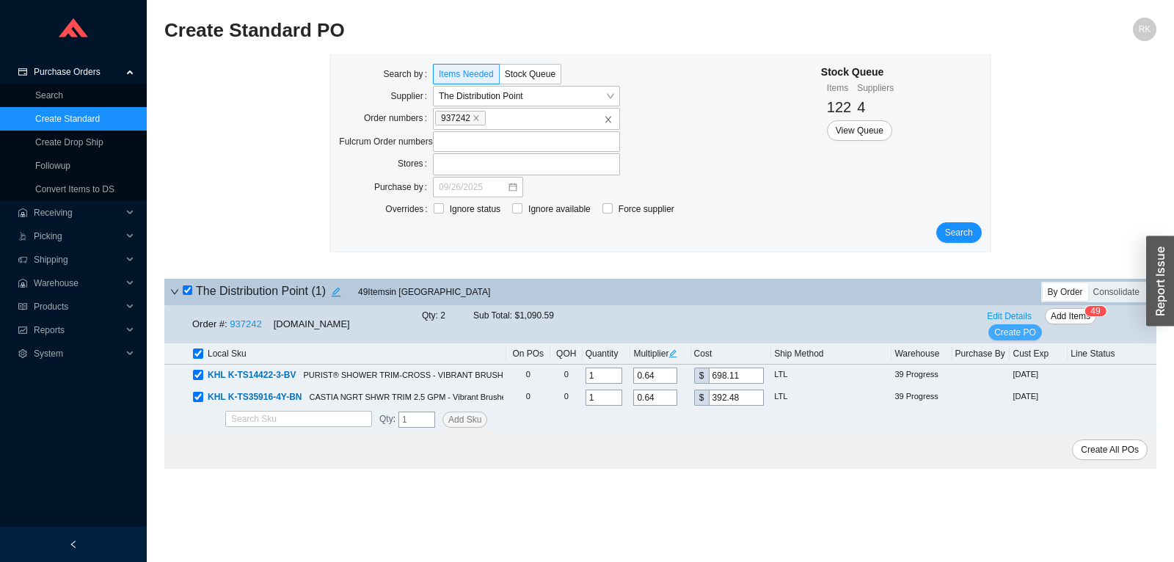
click at [1019, 330] on span "Create PO" at bounding box center [1015, 332] width 42 height 15
